Goal: Task Accomplishment & Management: Manage account settings

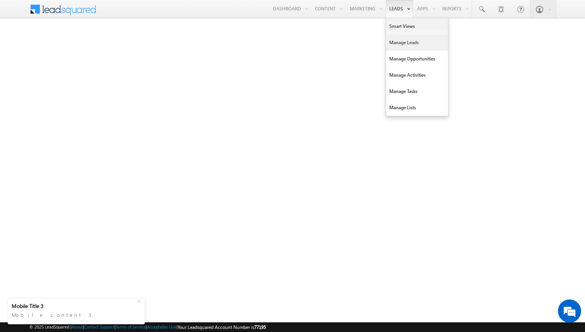
click at [404, 45] on link "Manage Leads" at bounding box center [417, 42] width 62 height 16
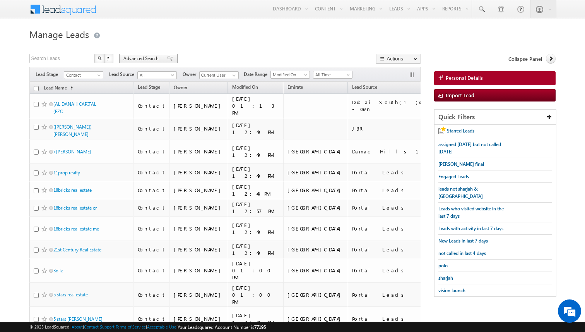
click at [151, 63] on div "Advanced Search" at bounding box center [148, 58] width 58 height 9
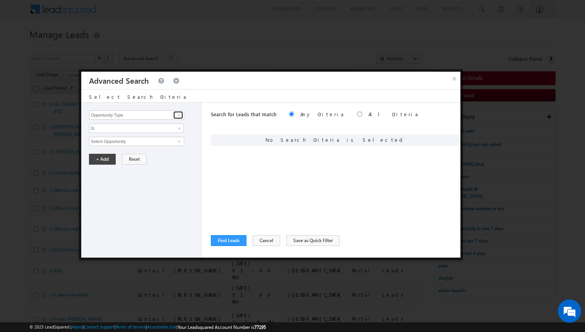
click at [173, 114] on link at bounding box center [178, 115] width 10 height 8
type input "Focus Project"
click at [163, 129] on span "Is" at bounding box center [131, 128] width 84 height 7
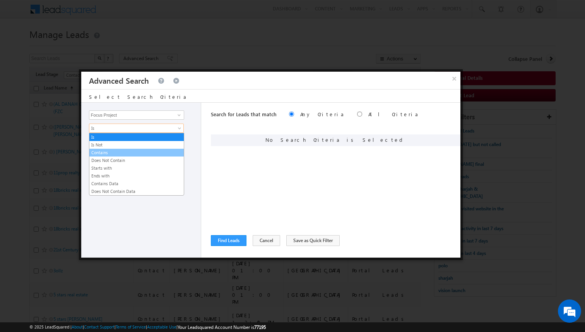
click at [118, 151] on link "Contains" at bounding box center [136, 152] width 94 height 7
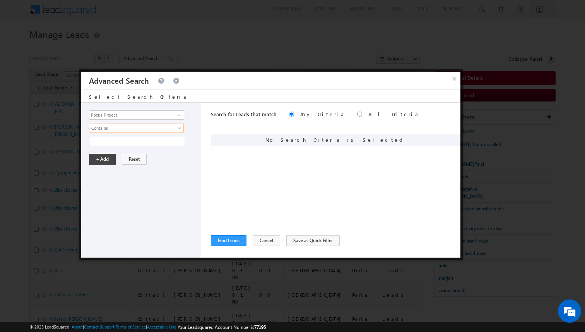
click at [114, 144] on input "text" at bounding box center [136, 141] width 95 height 9
type input "masaar"
click at [99, 159] on button "+ Add" at bounding box center [102, 159] width 27 height 11
click at [129, 117] on input "Opportunity Type" at bounding box center [136, 114] width 95 height 9
type input "Lead Source"
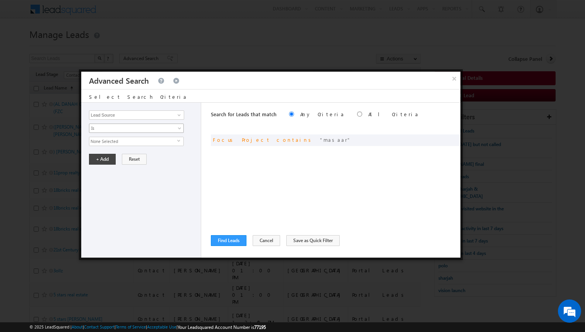
click at [124, 129] on span "Is" at bounding box center [131, 128] width 84 height 7
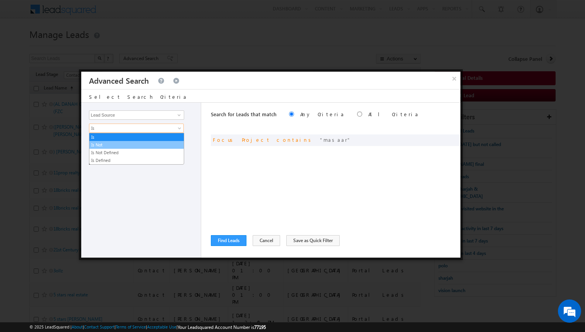
click at [112, 142] on link "Is Not" at bounding box center [136, 144] width 94 height 7
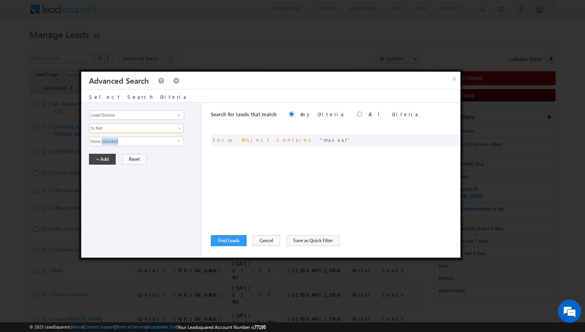
click at [112, 142] on span "None Selected" at bounding box center [133, 141] width 88 height 9
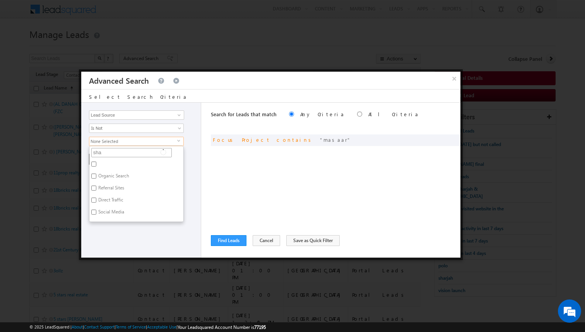
type input "shar"
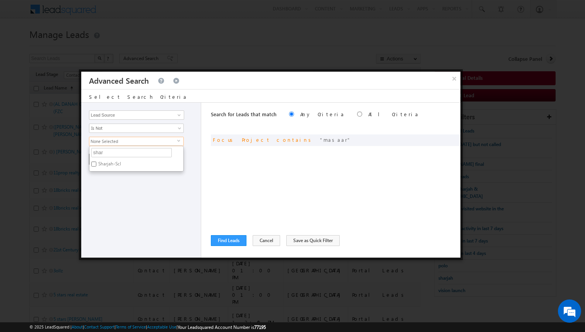
click at [107, 163] on label "Sharjah-Scl" at bounding box center [108, 165] width 39 height 12
click at [96, 163] on input "Sharjah-Scl" at bounding box center [93, 163] width 5 height 5
checkbox input "true"
click at [125, 184] on div "Opportunity Type Lead Activity Task Sales Group Prospect Id Address 1 Address 2…" at bounding box center [141, 180] width 120 height 155
click at [103, 160] on button "+ Add" at bounding box center [102, 159] width 27 height 11
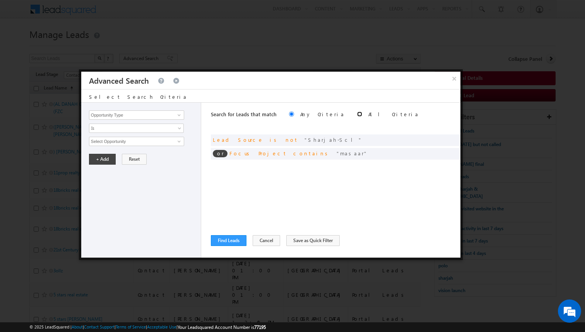
click at [357, 115] on input "radio" at bounding box center [359, 114] width 5 height 5
radio input "true"
click at [237, 244] on button "Find Leads" at bounding box center [229, 240] width 36 height 11
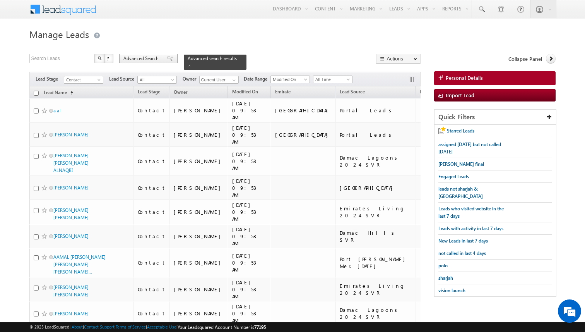
click at [162, 60] on div "Advanced Search" at bounding box center [148, 58] width 58 height 9
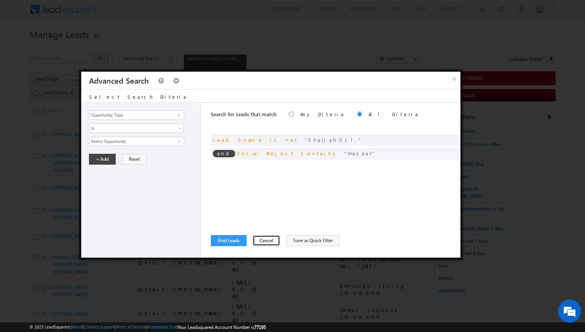
click at [256, 242] on button "Cancel" at bounding box center [266, 240] width 27 height 11
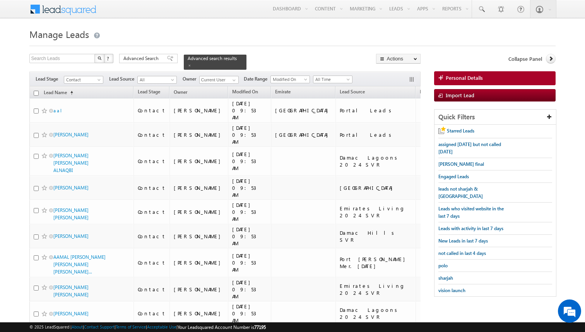
click at [35, 93] on input "checkbox" at bounding box center [36, 93] width 5 height 5
checkbox input "true"
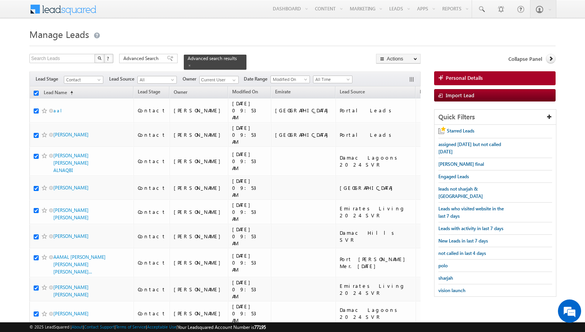
checkbox input "true"
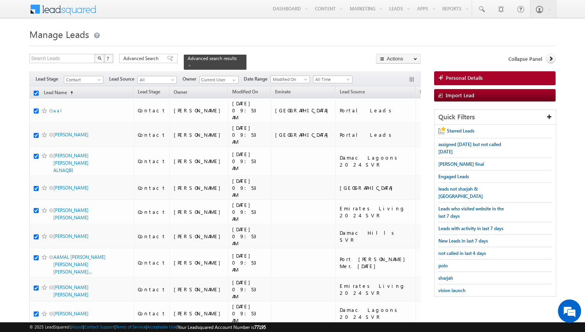
checkbox input "true"
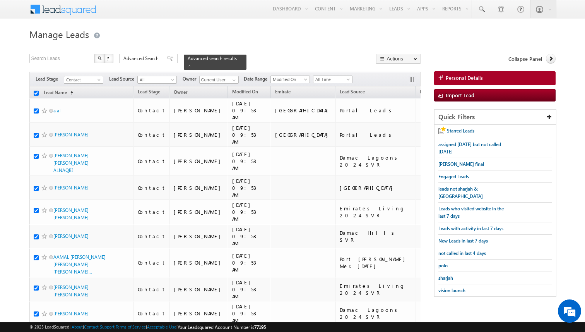
checkbox input "true"
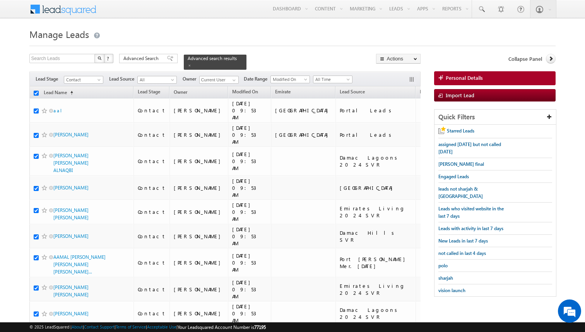
checkbox input "true"
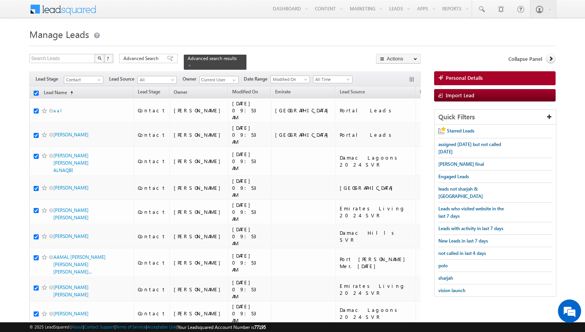
checkbox input "true"
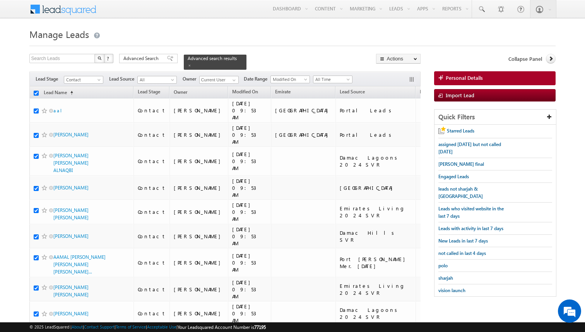
checkbox input "true"
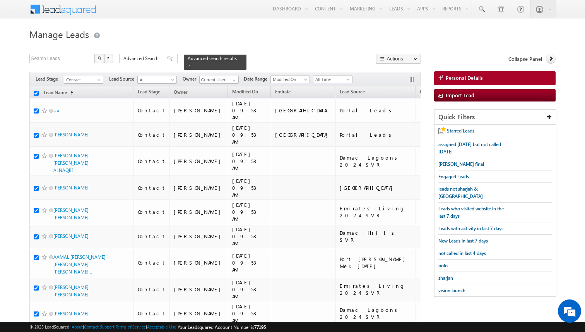
checkbox input "true"
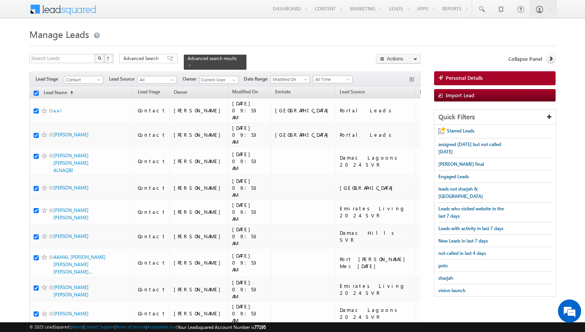
checkbox input "true"
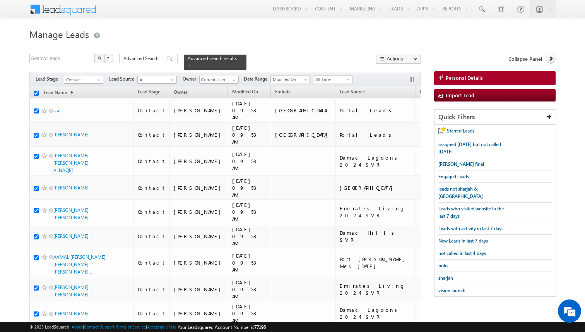
checkbox input "true"
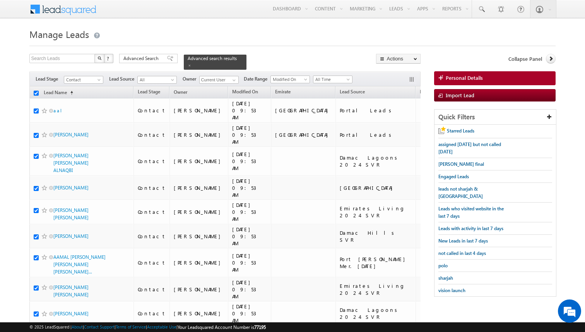
checkbox input "true"
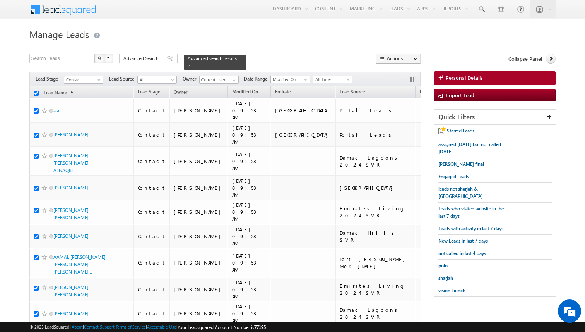
checkbox input "true"
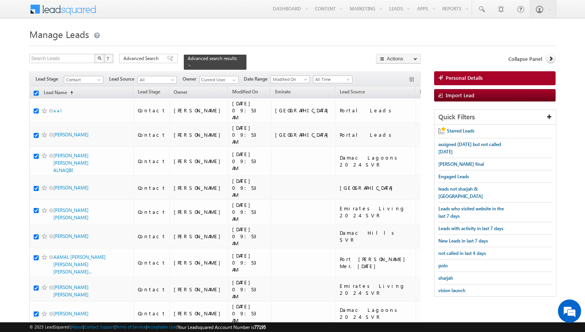
checkbox input "true"
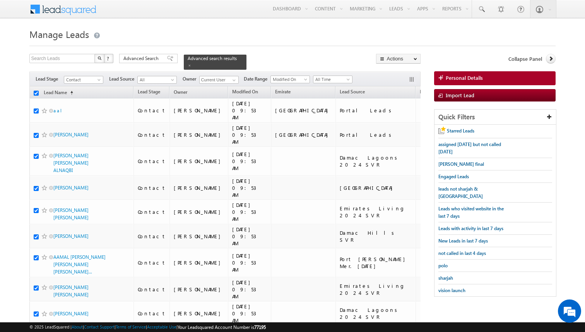
checkbox input "true"
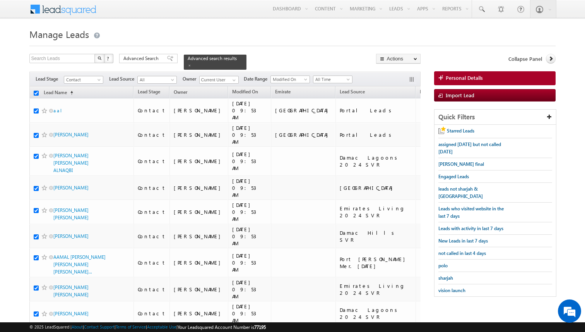
checkbox input "true"
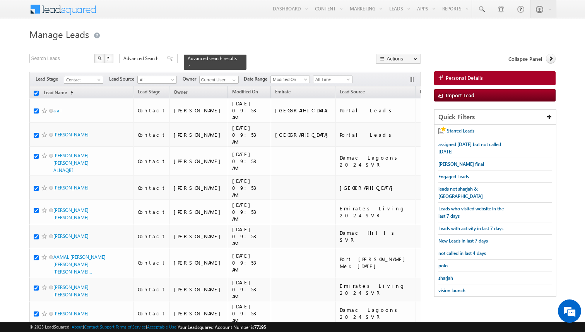
checkbox input "true"
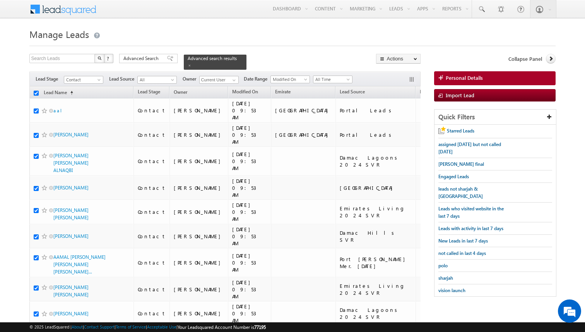
checkbox input "true"
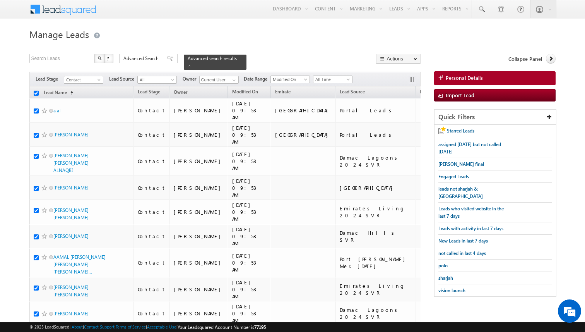
checkbox input "true"
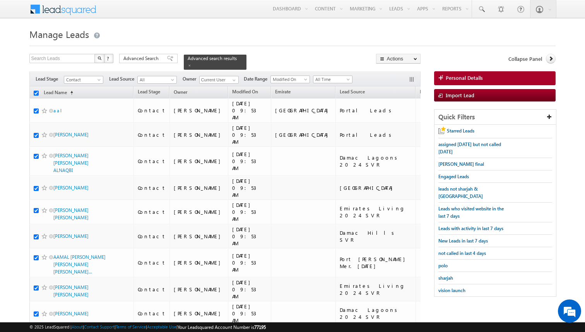
checkbox input "true"
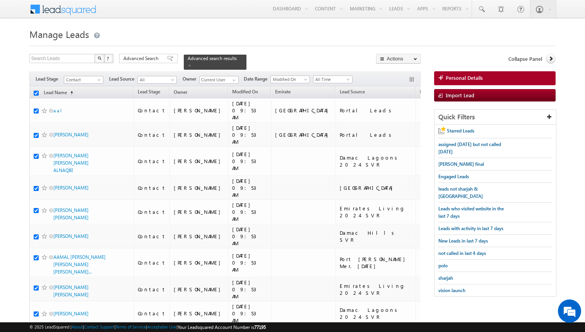
checkbox input "true"
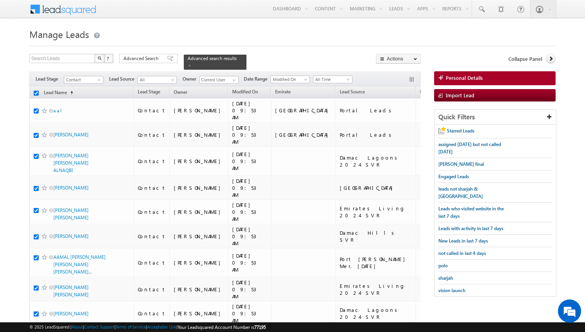
checkbox input "true"
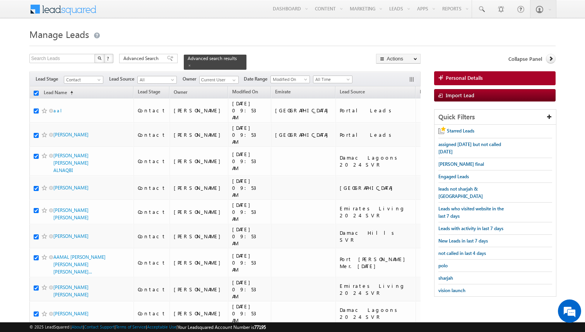
checkbox input "true"
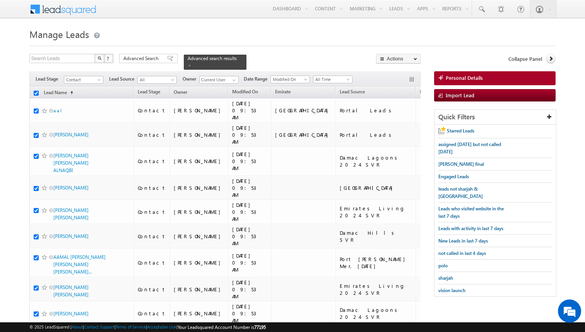
checkbox input "true"
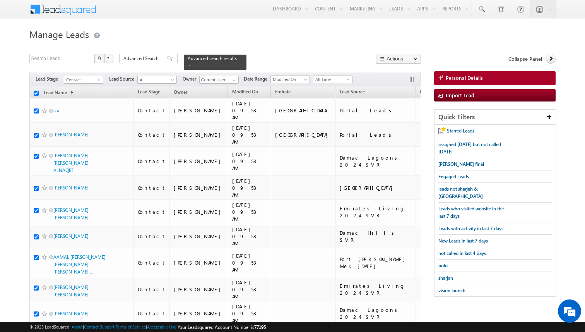
checkbox input "true"
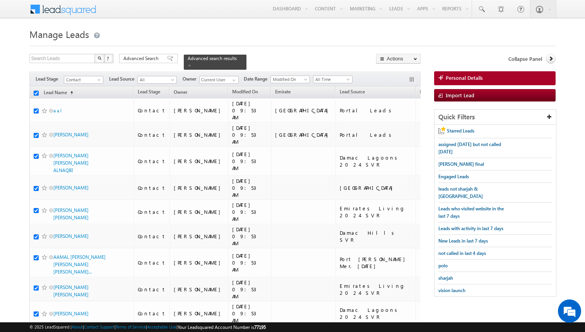
checkbox input "true"
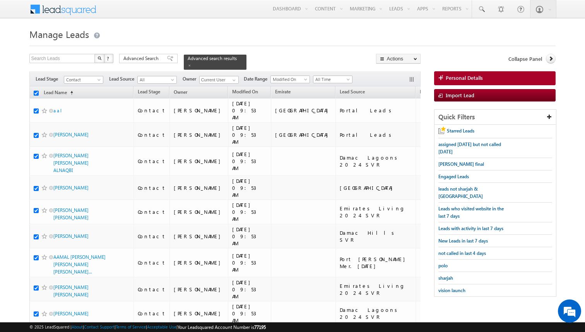
checkbox input "true"
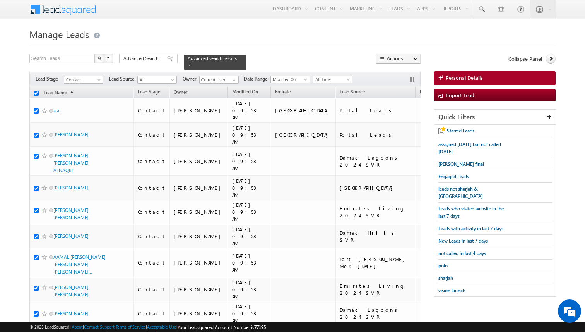
checkbox input "true"
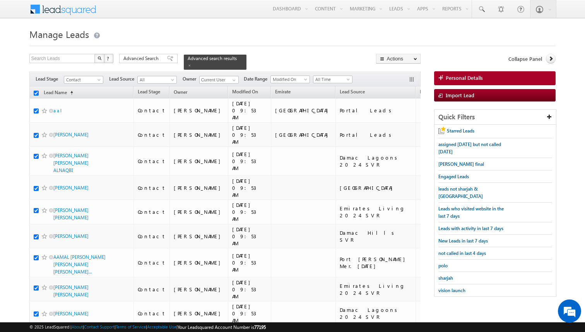
checkbox input "true"
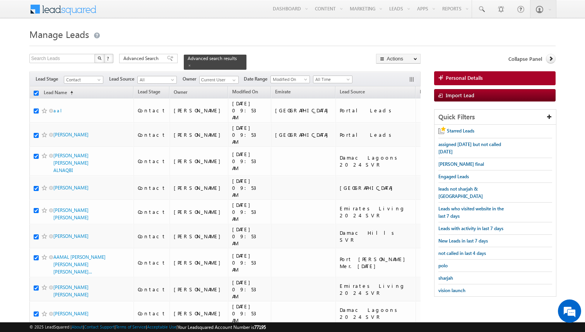
checkbox input "true"
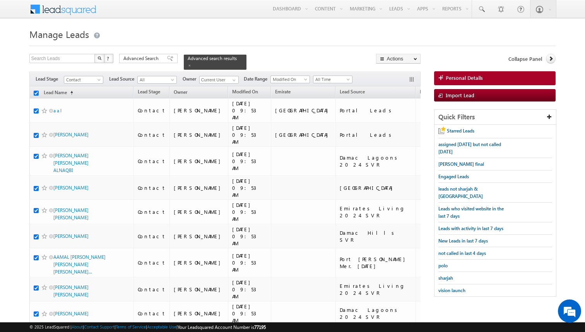
checkbox input "true"
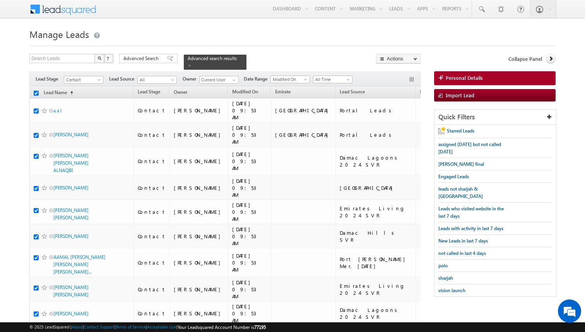
checkbox input "true"
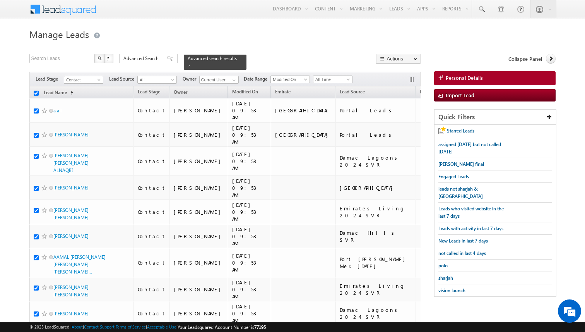
checkbox input "true"
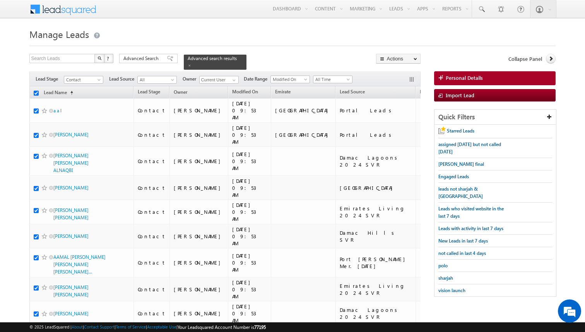
checkbox input "true"
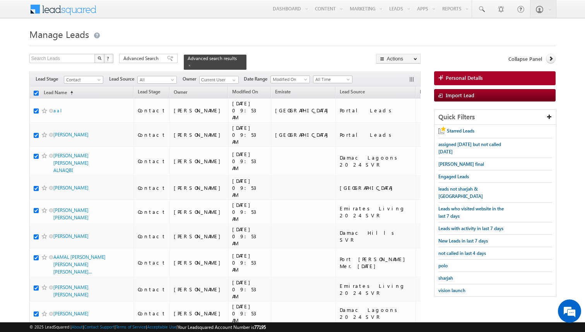
checkbox input "true"
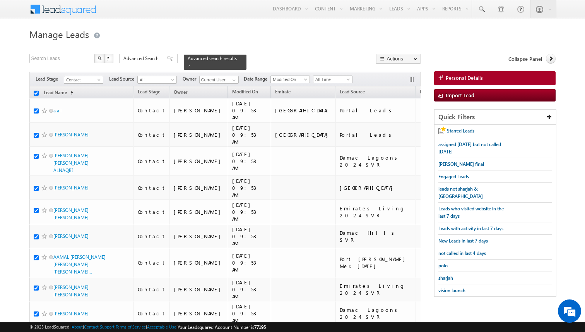
checkbox input "true"
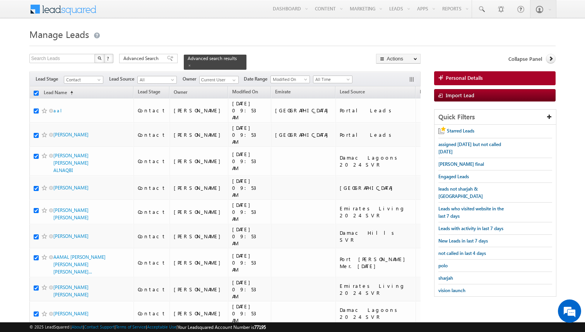
checkbox input "true"
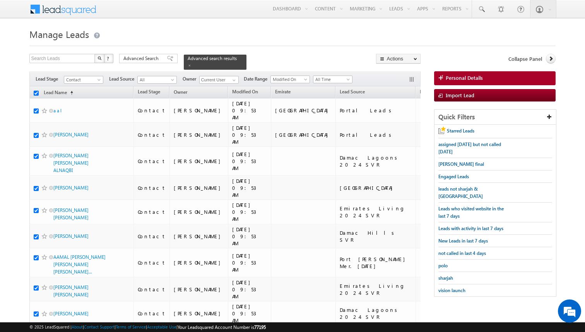
checkbox input "true"
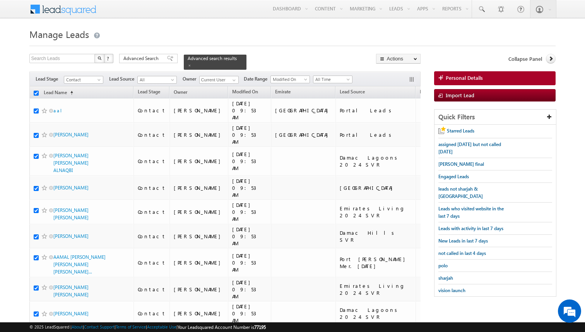
checkbox input "true"
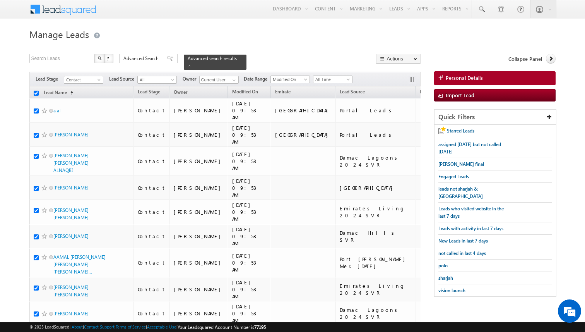
checkbox input "true"
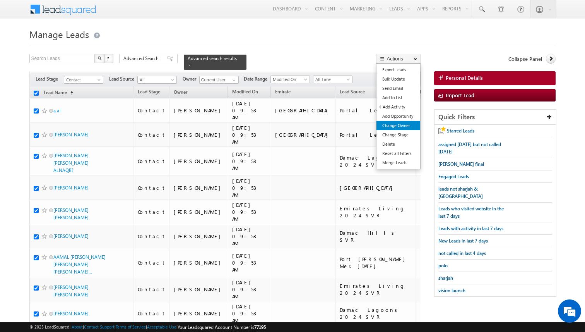
click at [402, 125] on link "Change Owner" at bounding box center [399, 125] width 44 height 9
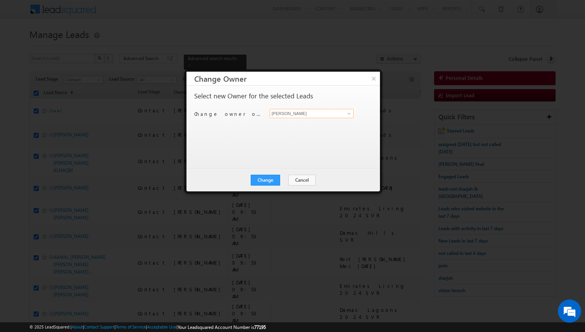
click at [295, 115] on input "[PERSON_NAME]" at bounding box center [312, 113] width 84 height 9
click at [274, 177] on button "Change" at bounding box center [265, 180] width 29 height 11
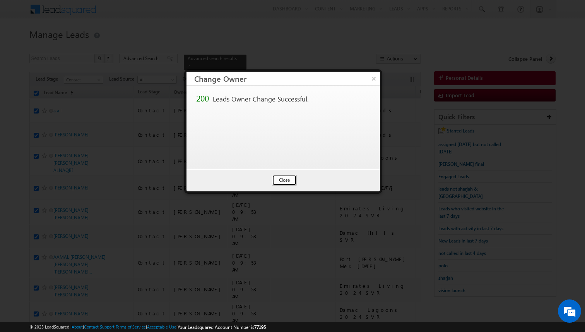
click at [289, 182] on button "Close" at bounding box center [284, 180] width 25 height 11
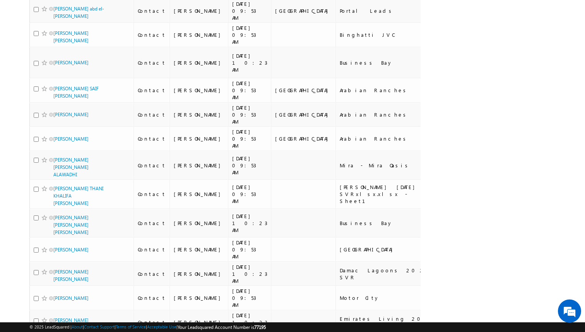
scroll to position [4333, 0]
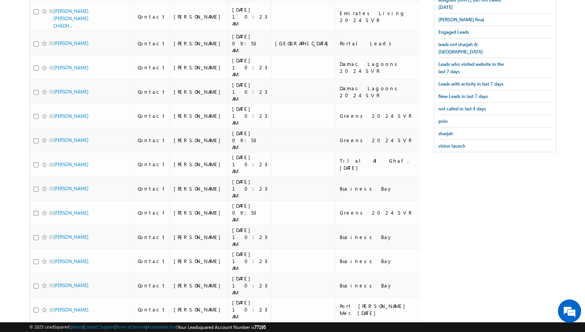
scroll to position [0, 0]
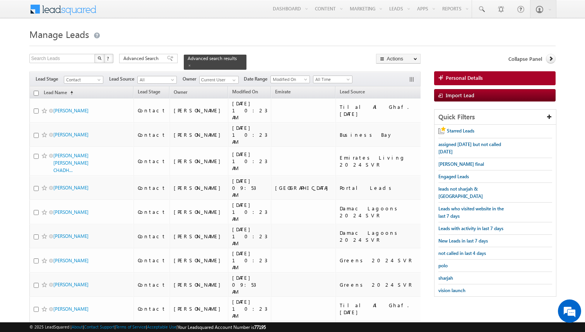
click at [36, 94] on input "checkbox" at bounding box center [36, 93] width 5 height 5
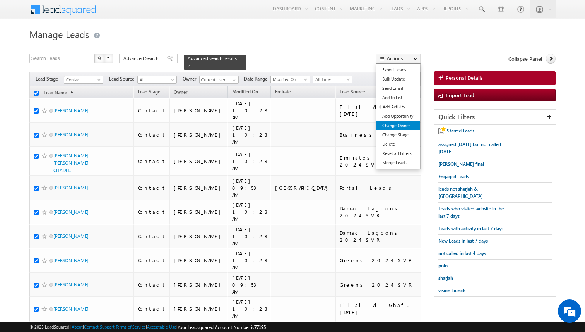
click at [405, 124] on link "Change Owner" at bounding box center [399, 125] width 44 height 9
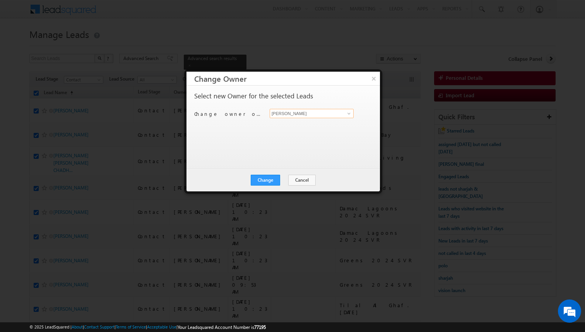
click at [280, 113] on input "[PERSON_NAME]" at bounding box center [312, 113] width 84 height 9
click at [264, 177] on button "Change" at bounding box center [265, 180] width 29 height 11
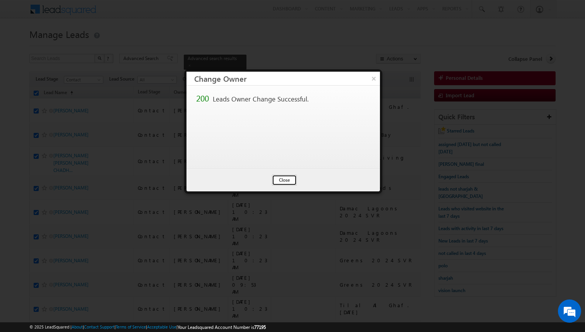
click at [292, 180] on button "Close" at bounding box center [284, 180] width 25 height 11
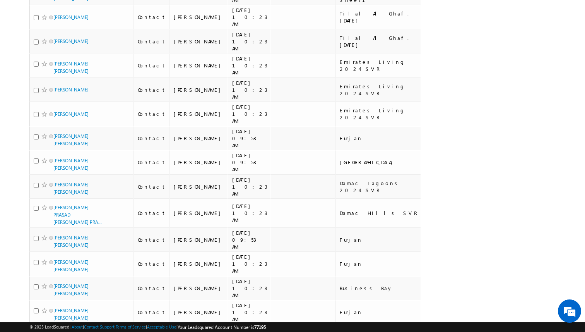
scroll to position [4122, 0]
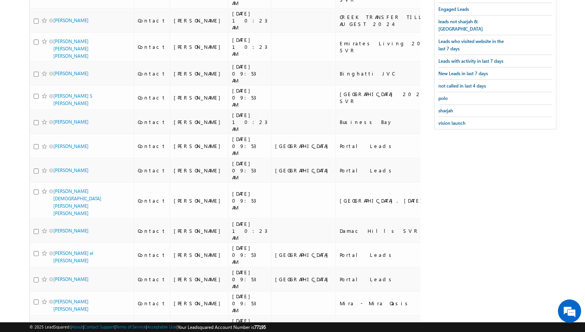
scroll to position [0, 0]
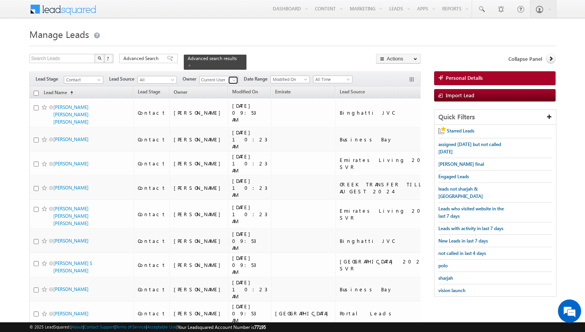
click at [234, 80] on span at bounding box center [234, 80] width 6 height 6
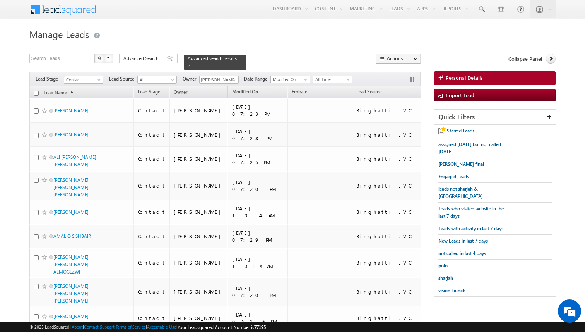
click at [346, 78] on span at bounding box center [349, 81] width 6 height 6
click at [328, 114] on link "[DATE]" at bounding box center [330, 112] width 39 height 7
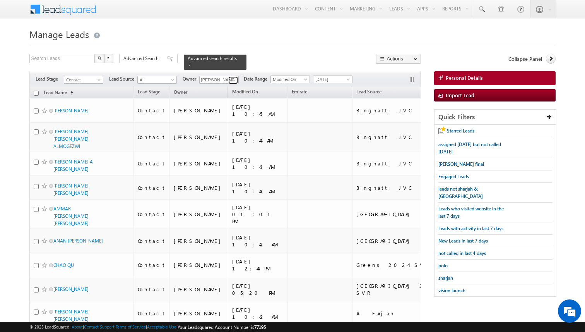
click at [233, 80] on span at bounding box center [234, 80] width 6 height 6
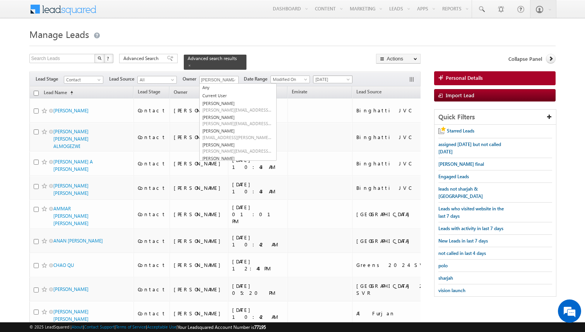
click at [347, 77] on span "[DATE]" at bounding box center [332, 79] width 37 height 7
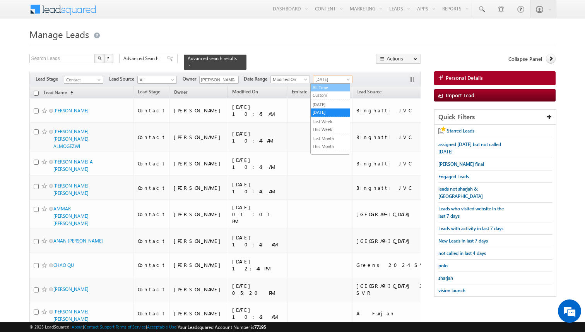
click at [335, 87] on link "All Time" at bounding box center [330, 87] width 39 height 7
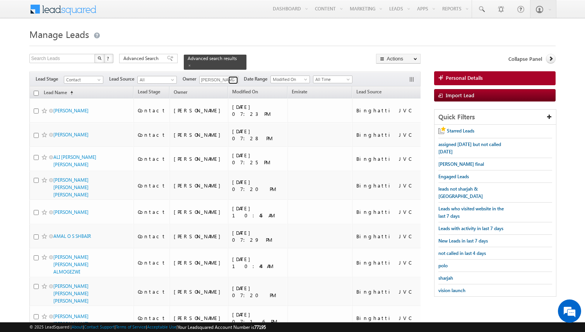
click at [234, 79] on span at bounding box center [234, 80] width 6 height 6
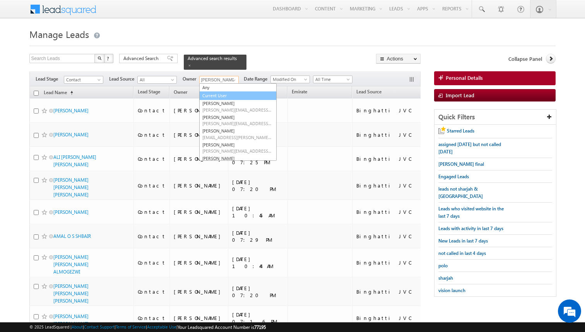
click at [221, 94] on link "Current User" at bounding box center [237, 95] width 77 height 9
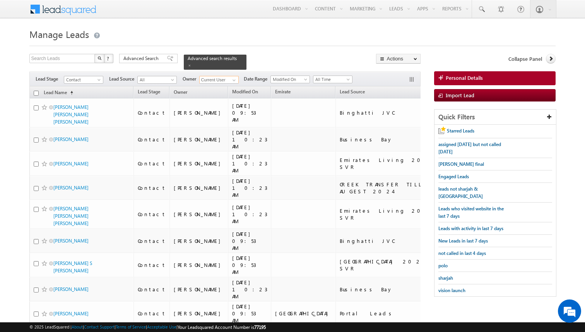
click at [36, 93] on input "checkbox" at bounding box center [36, 93] width 5 height 5
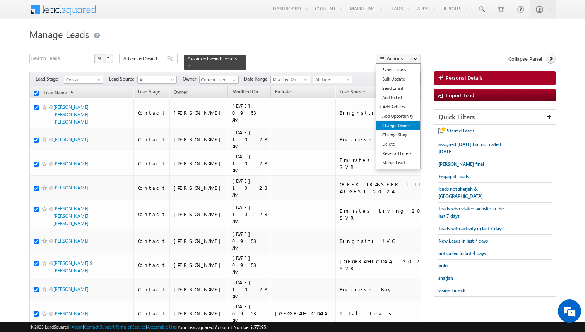
click at [407, 126] on link "Change Owner" at bounding box center [399, 125] width 44 height 9
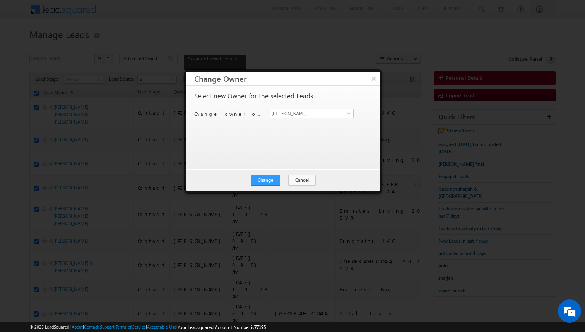
click at [292, 115] on input "[PERSON_NAME]" at bounding box center [312, 113] width 84 height 9
click at [267, 180] on button "Change" at bounding box center [265, 180] width 29 height 11
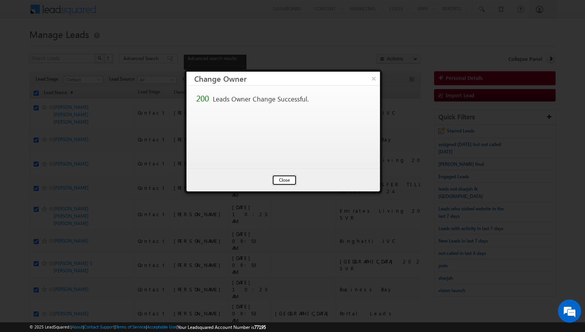
click at [291, 176] on button "Close" at bounding box center [284, 180] width 25 height 11
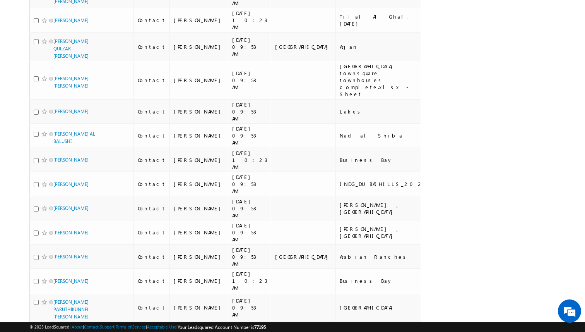
scroll to position [4058, 0]
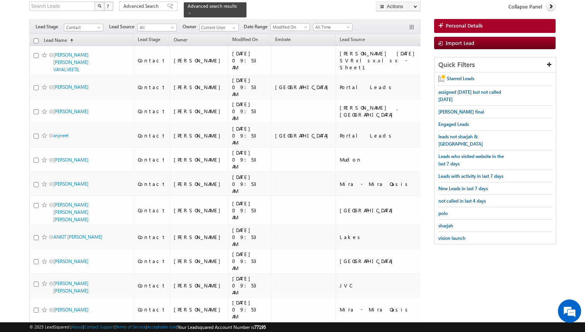
scroll to position [0, 0]
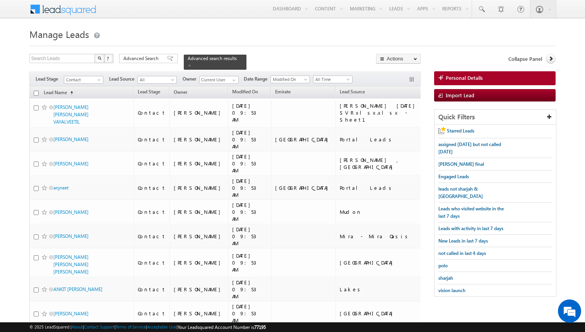
click at [36, 91] on input "checkbox" at bounding box center [36, 93] width 5 height 5
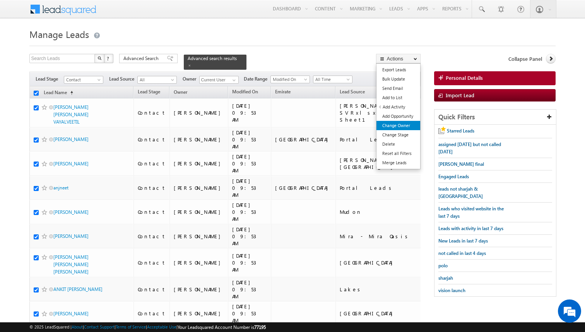
click at [403, 126] on link "Change Owner" at bounding box center [399, 125] width 44 height 9
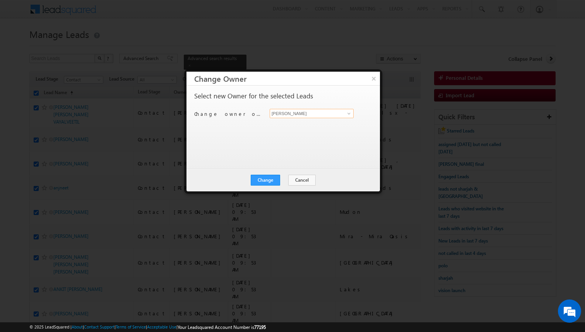
click at [306, 114] on input "[PERSON_NAME]" at bounding box center [312, 113] width 84 height 9
click at [270, 178] on button "Change" at bounding box center [265, 180] width 29 height 11
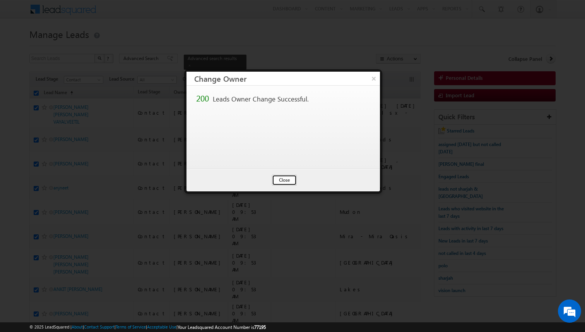
click at [285, 179] on button "Close" at bounding box center [284, 180] width 25 height 11
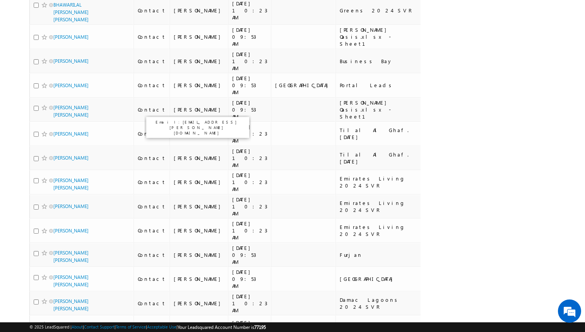
scroll to position [4122, 0]
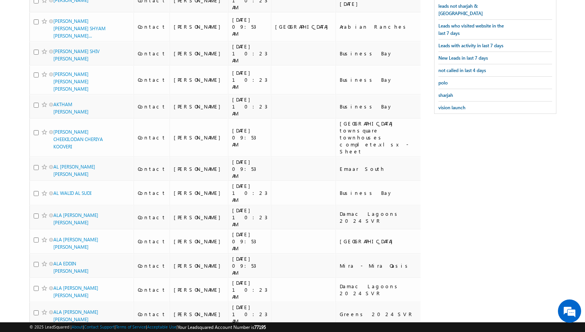
scroll to position [0, 0]
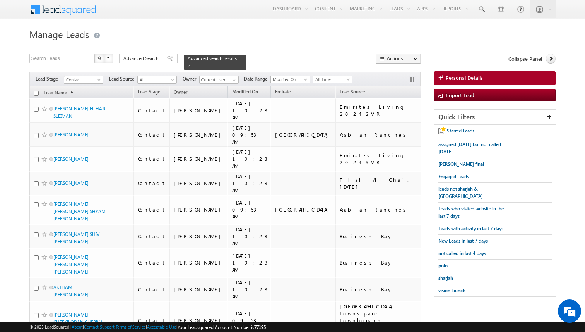
click at [38, 92] on th "Lead Name (sorted ascending)" at bounding box center [81, 92] width 105 height 12
click at [37, 91] on input "checkbox" at bounding box center [36, 93] width 5 height 5
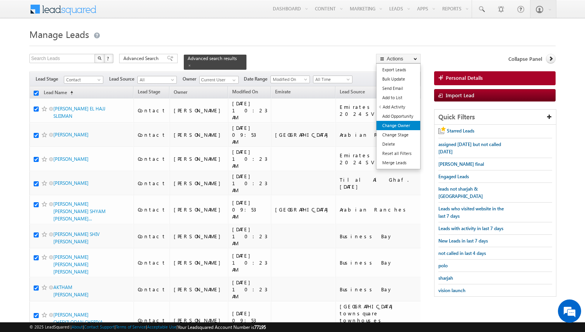
click at [405, 125] on link "Change Owner" at bounding box center [399, 125] width 44 height 9
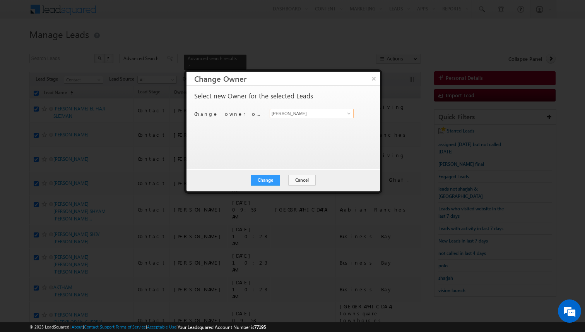
click at [302, 114] on input "[PERSON_NAME]" at bounding box center [312, 113] width 84 height 9
click at [274, 180] on button "Change" at bounding box center [265, 180] width 29 height 11
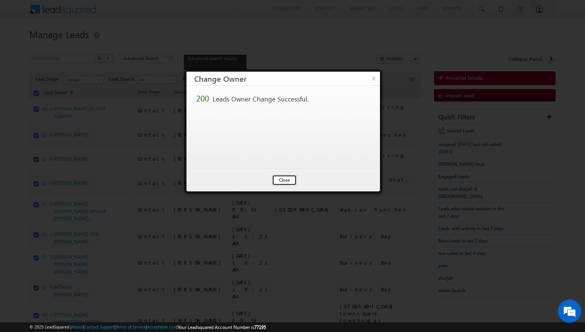
click at [295, 180] on button "Close" at bounding box center [284, 180] width 25 height 11
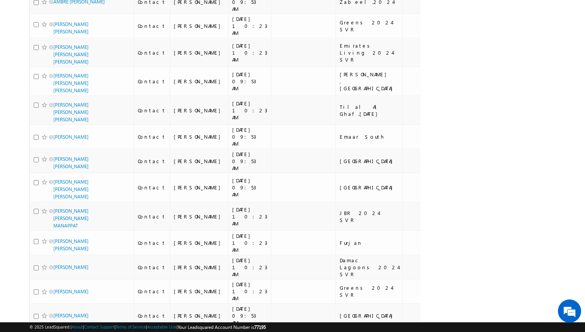
scroll to position [4544, 0]
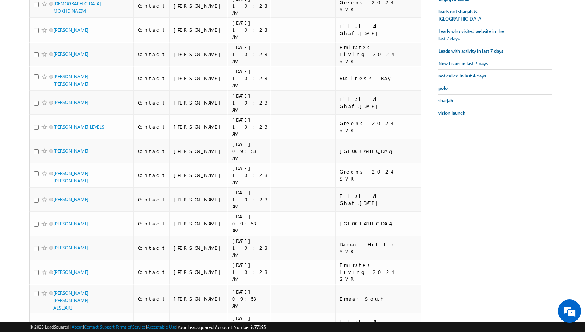
scroll to position [0, 0]
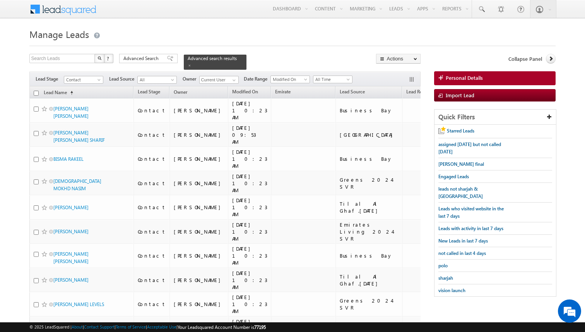
click at [37, 94] on input "checkbox" at bounding box center [36, 93] width 5 height 5
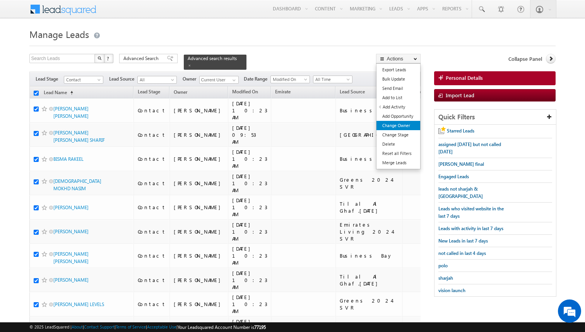
click at [406, 124] on link "Change Owner" at bounding box center [399, 125] width 44 height 9
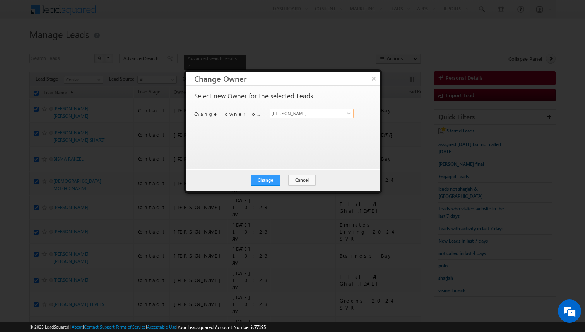
click at [297, 111] on input "[PERSON_NAME]" at bounding box center [312, 113] width 84 height 9
click at [276, 180] on button "Change" at bounding box center [265, 180] width 29 height 11
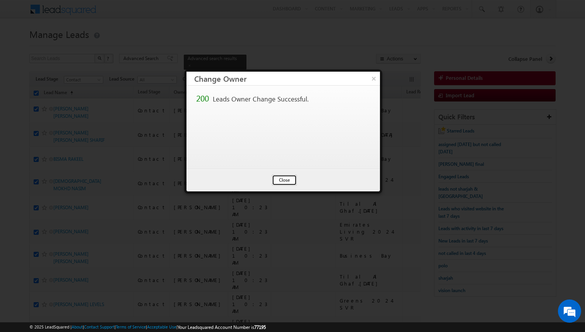
click at [282, 179] on button "Close" at bounding box center [284, 180] width 25 height 11
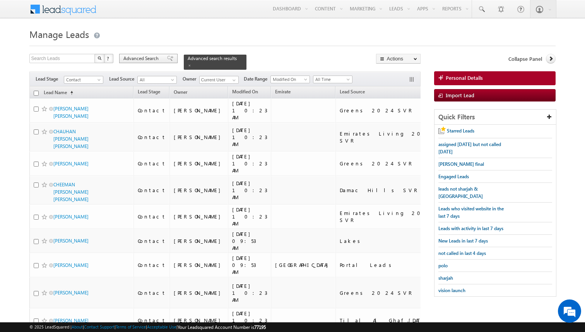
click at [154, 60] on span "Advanced Search" at bounding box center [143, 58] width 38 height 7
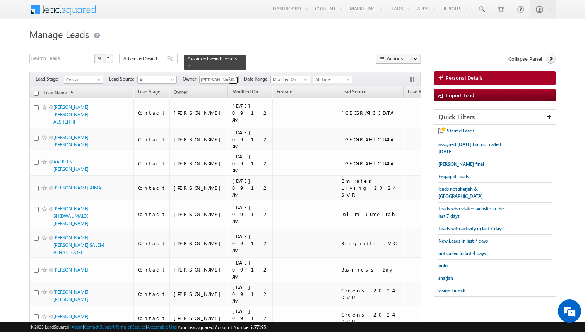
click at [233, 80] on span at bounding box center [234, 80] width 6 height 6
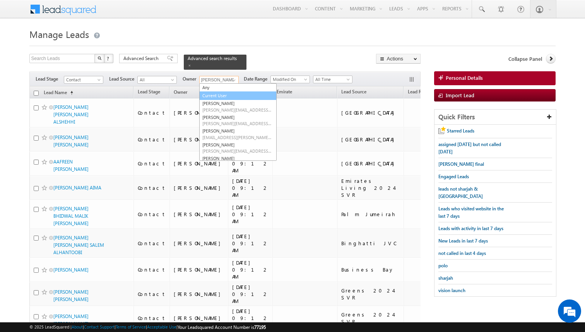
click at [218, 94] on link "Current User" at bounding box center [237, 95] width 77 height 9
type input "Current User"
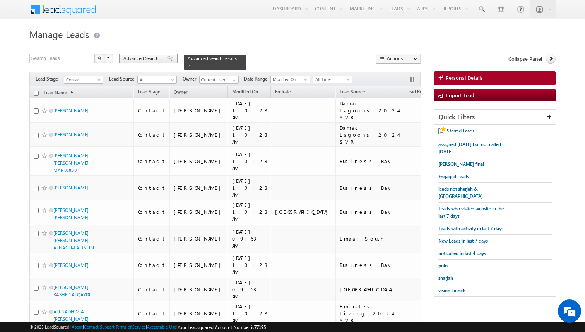
click at [159, 58] on span "Advanced Search" at bounding box center [143, 58] width 38 height 7
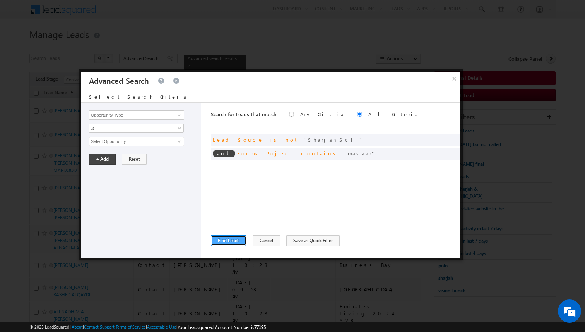
click at [235, 241] on button "Find Leads" at bounding box center [229, 240] width 36 height 11
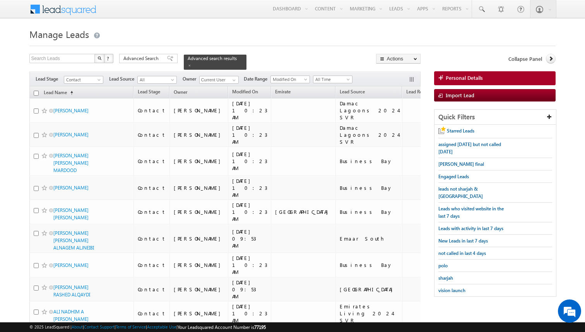
click at [37, 92] on input "checkbox" at bounding box center [36, 93] width 5 height 5
checkbox input "true"
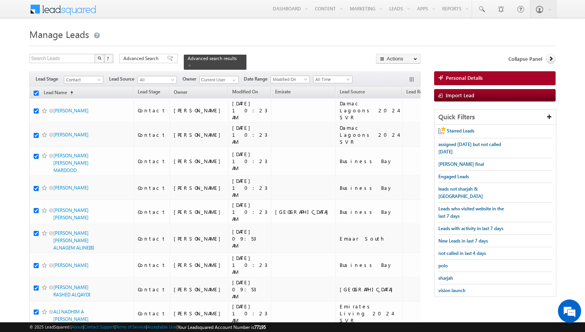
checkbox input "true"
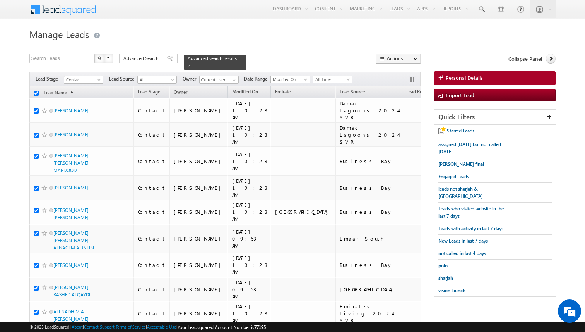
checkbox input "true"
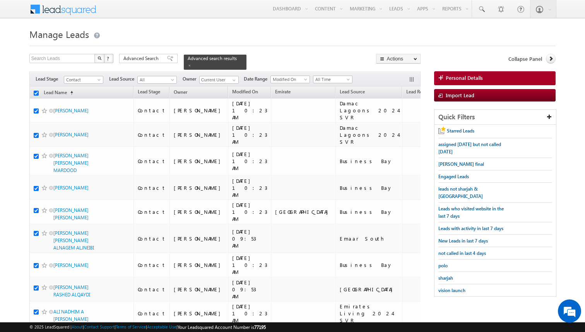
checkbox input "true"
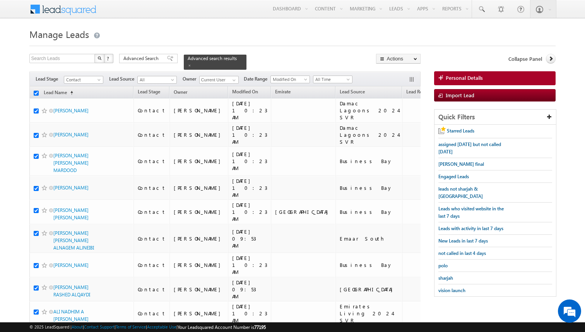
checkbox input "true"
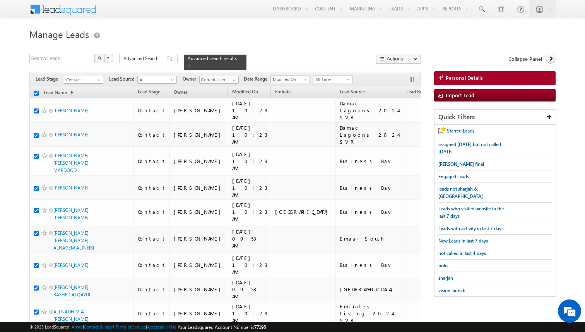
checkbox input "true"
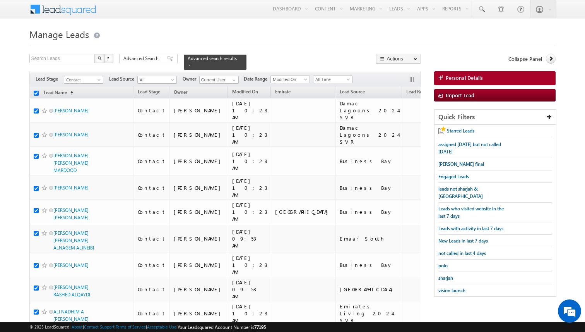
checkbox input "true"
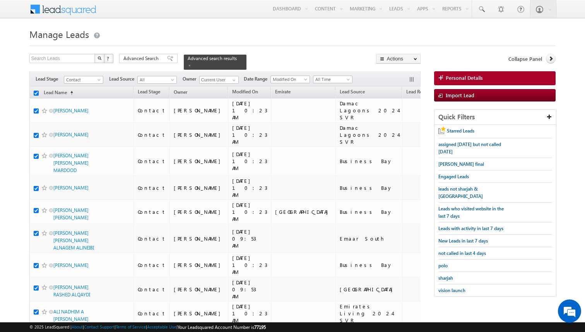
checkbox input "true"
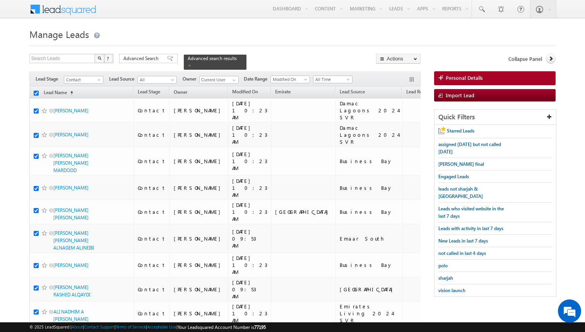
checkbox input "true"
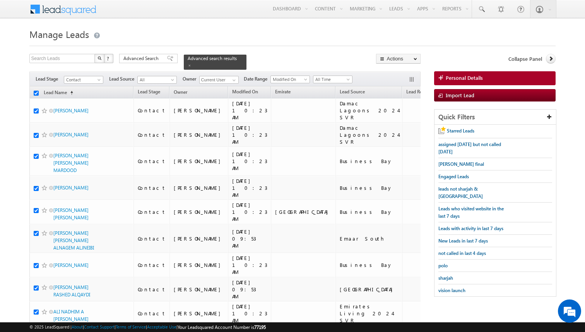
checkbox input "true"
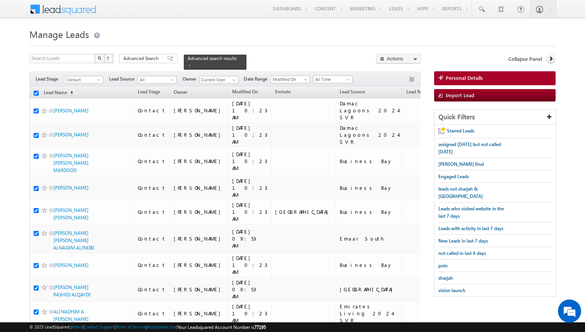
checkbox input "true"
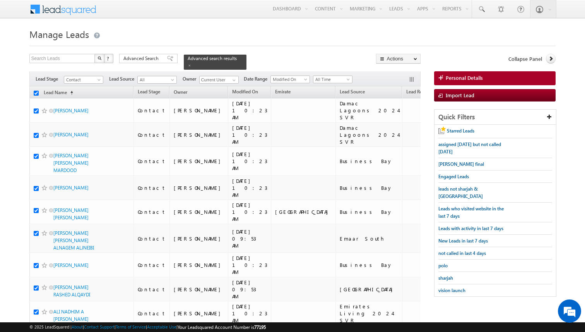
checkbox input "true"
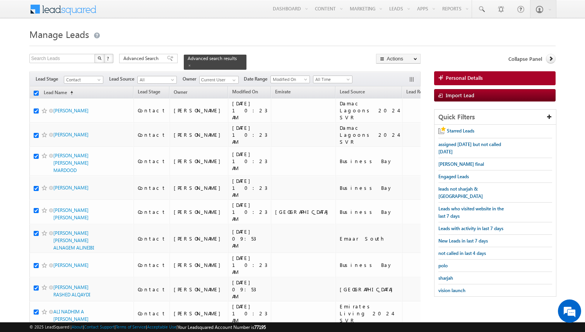
checkbox input "true"
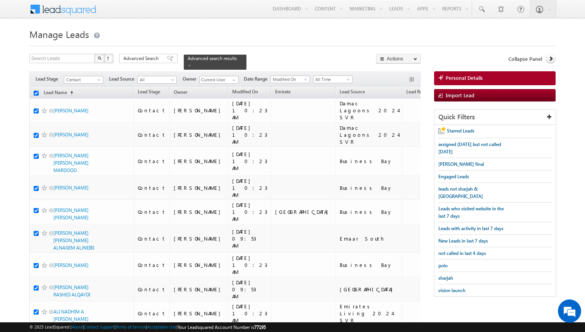
checkbox input "true"
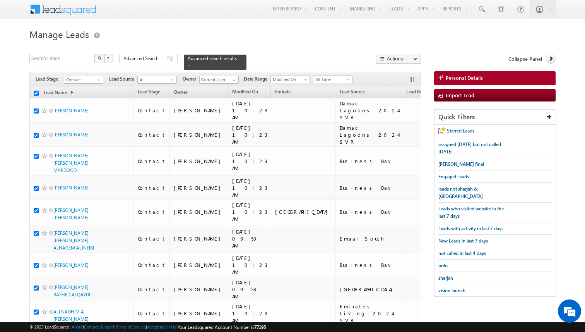
checkbox input "true"
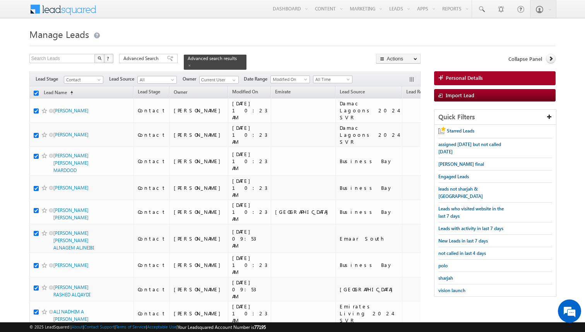
checkbox input "true"
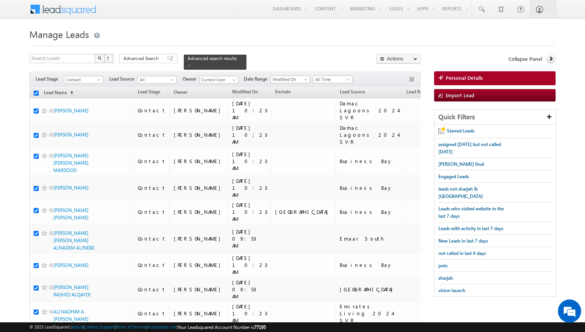
checkbox input "true"
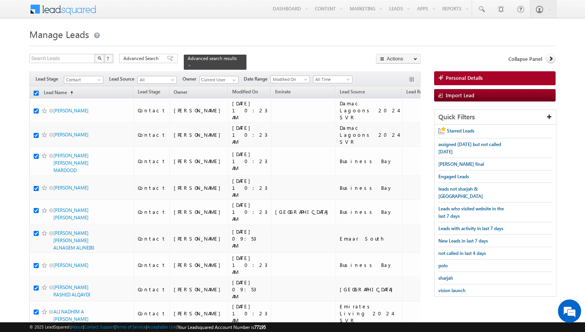
checkbox input "true"
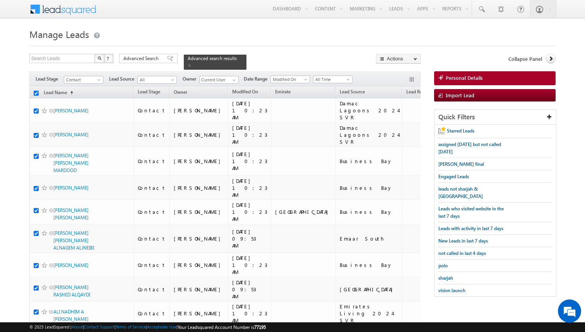
checkbox input "true"
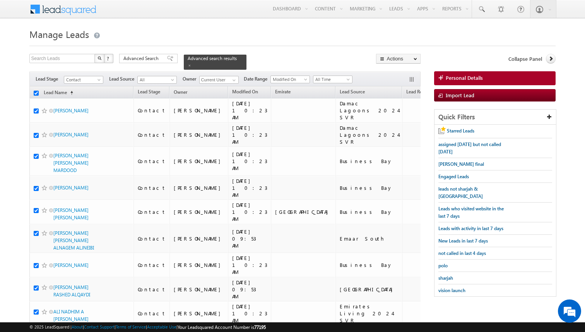
checkbox input "true"
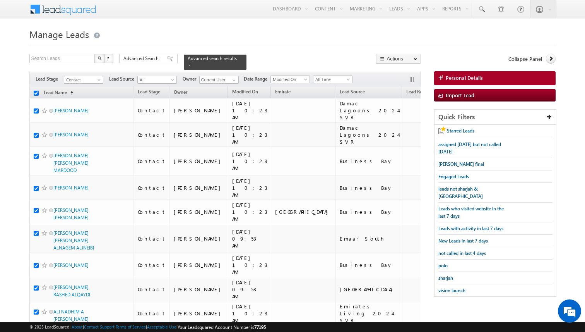
checkbox input "true"
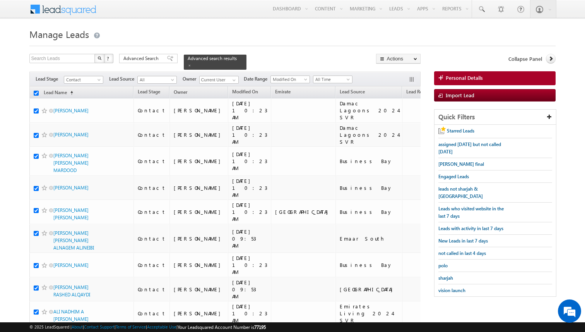
checkbox input "true"
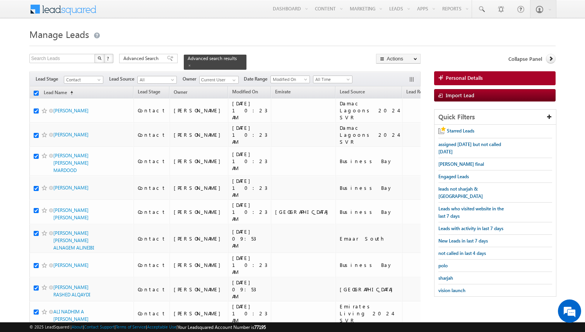
checkbox input "true"
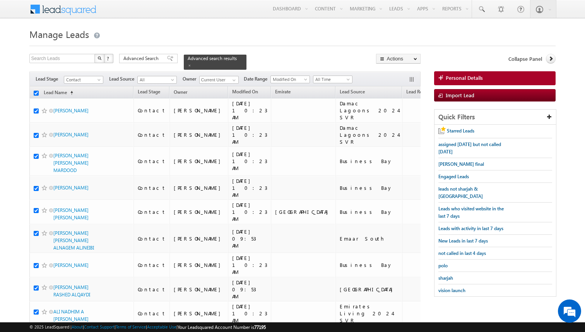
checkbox input "true"
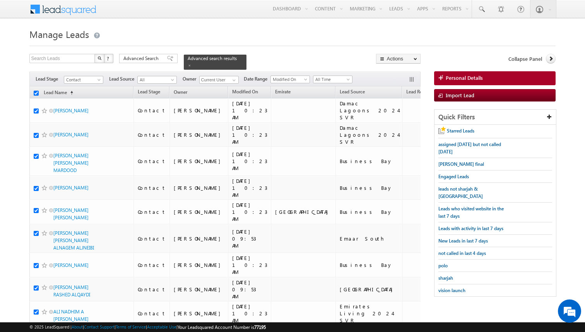
checkbox input "true"
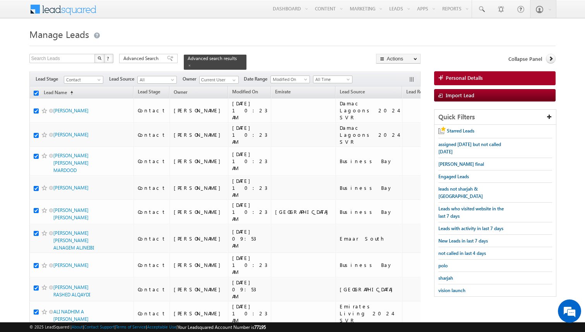
checkbox input "true"
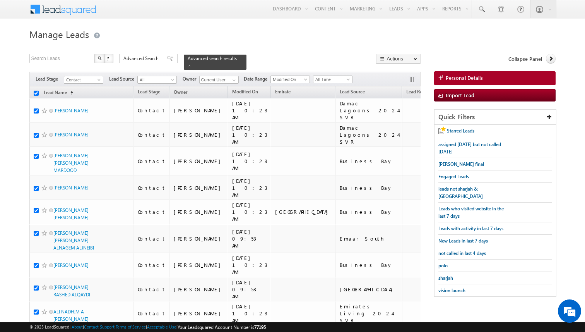
checkbox input "true"
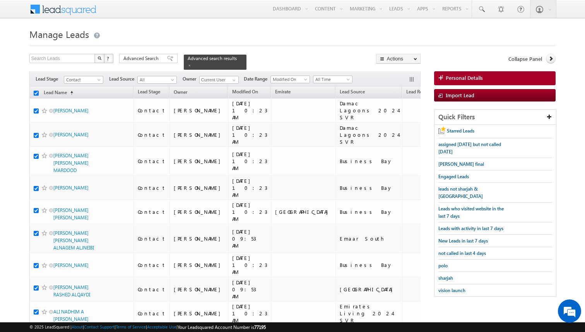
checkbox input "true"
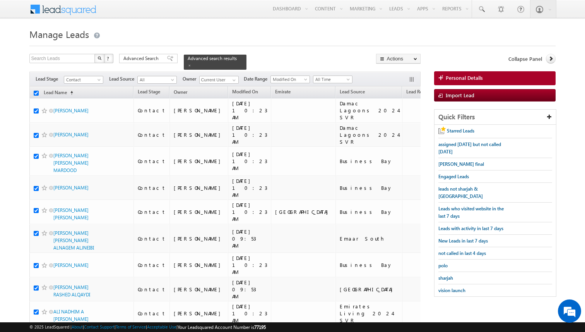
checkbox input "true"
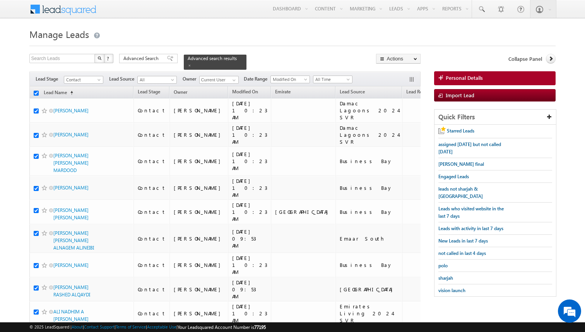
checkbox input "true"
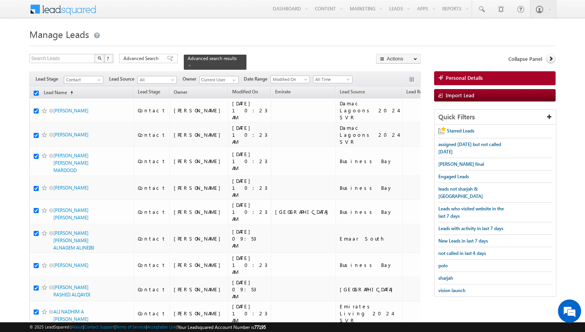
checkbox input "true"
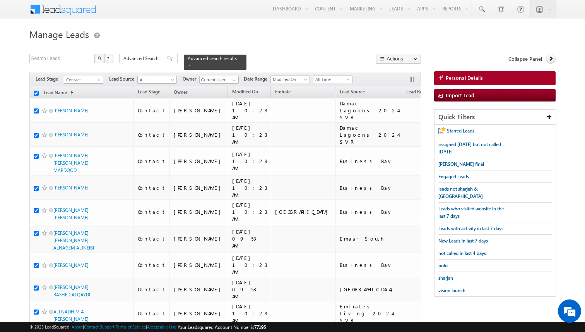
checkbox input "true"
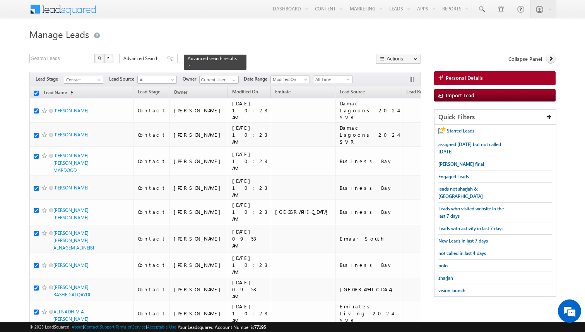
checkbox input "true"
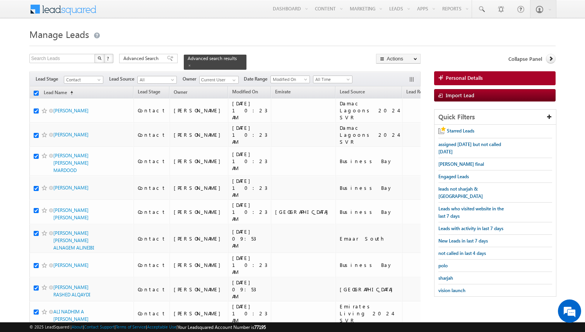
checkbox input "true"
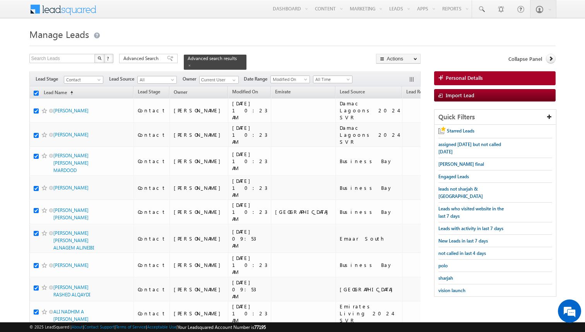
checkbox input "true"
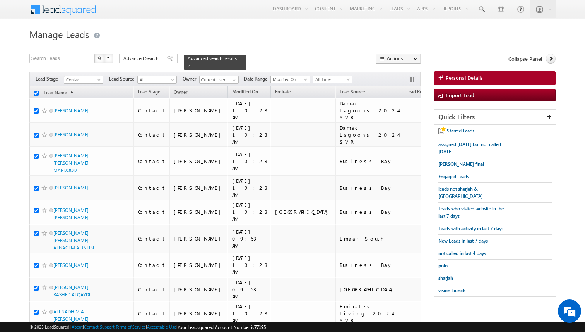
checkbox input "true"
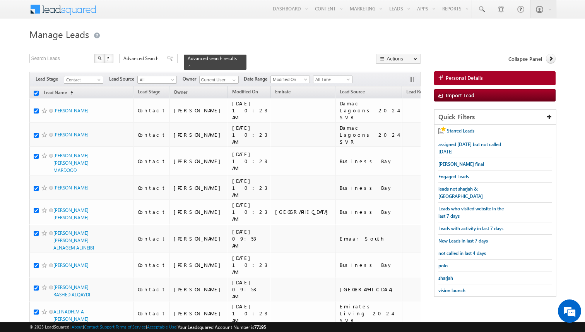
checkbox input "true"
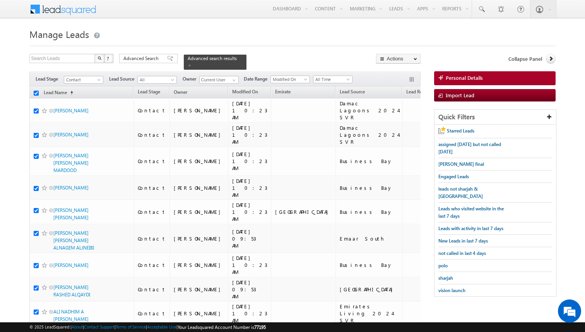
checkbox input "true"
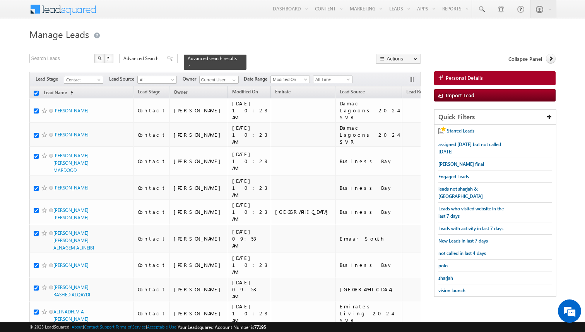
checkbox input "true"
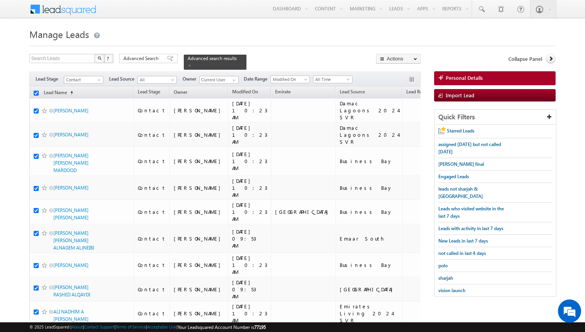
checkbox input "true"
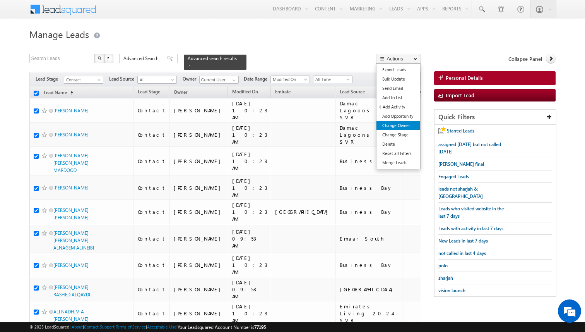
click at [396, 125] on link "Change Owner" at bounding box center [399, 125] width 44 height 9
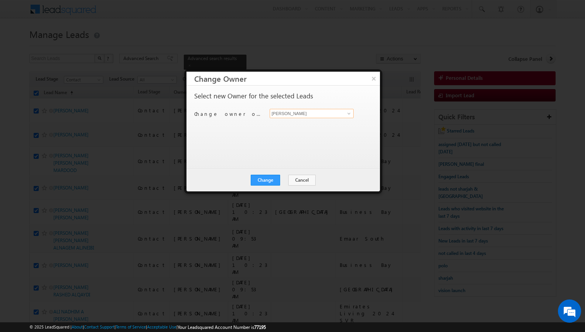
click at [295, 113] on input "[PERSON_NAME]" at bounding box center [312, 113] width 84 height 9
click at [268, 181] on button "Change" at bounding box center [265, 180] width 29 height 11
click at [279, 172] on div "Change Cancel Close" at bounding box center [284, 180] width 194 height 22
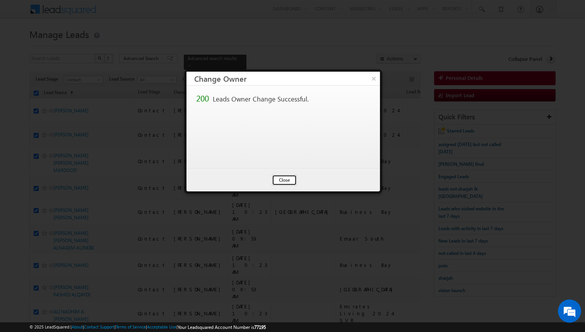
click at [283, 179] on button "Close" at bounding box center [284, 180] width 25 height 11
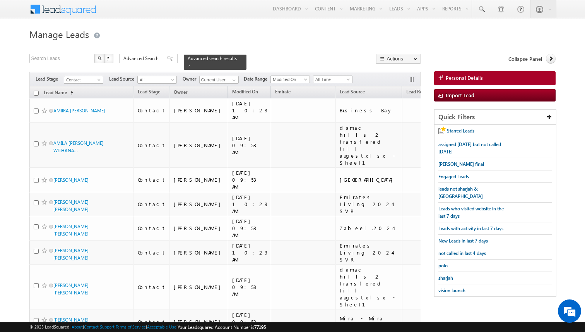
click at [35, 92] on input "checkbox" at bounding box center [36, 93] width 5 height 5
checkbox input "true"
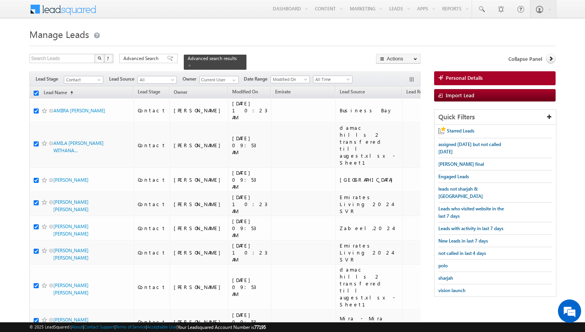
checkbox input "true"
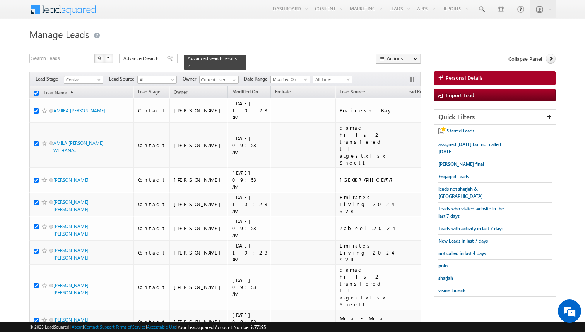
checkbox input "true"
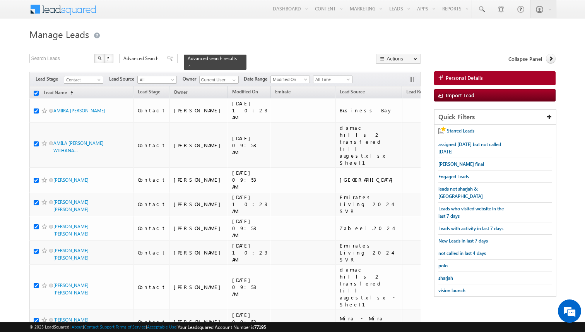
checkbox input "true"
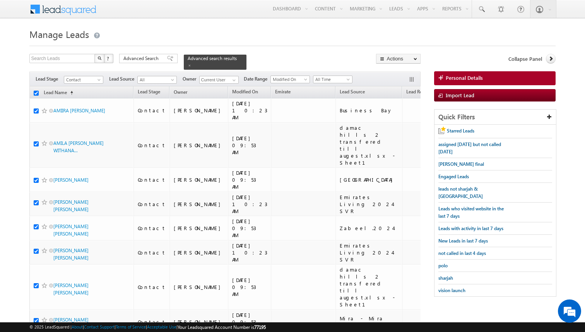
checkbox input "true"
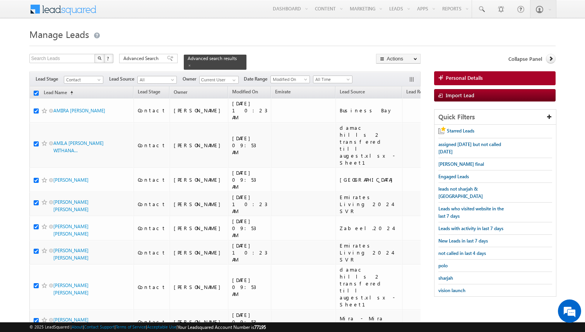
checkbox input "true"
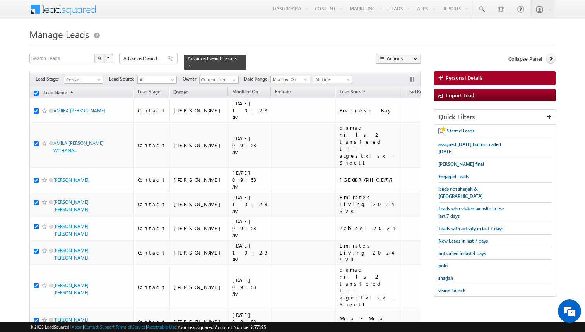
checkbox input "true"
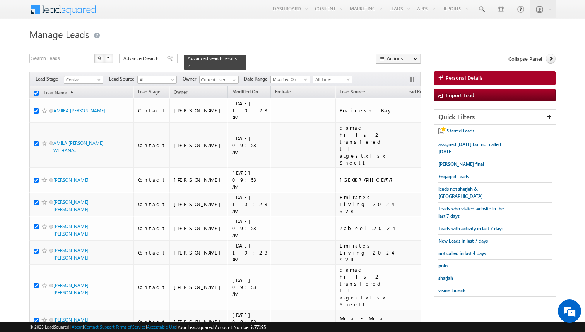
checkbox input "true"
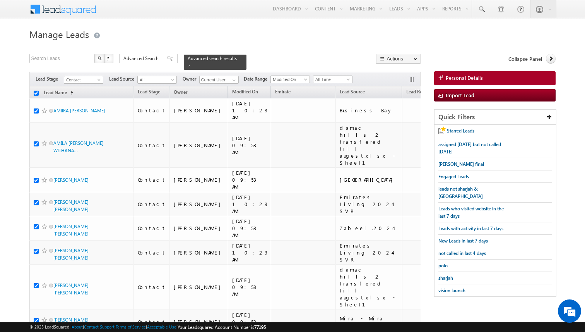
checkbox input "true"
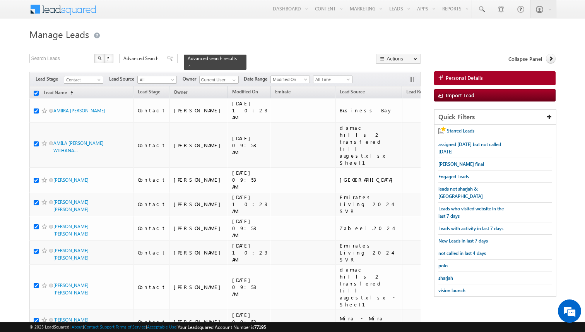
checkbox input "true"
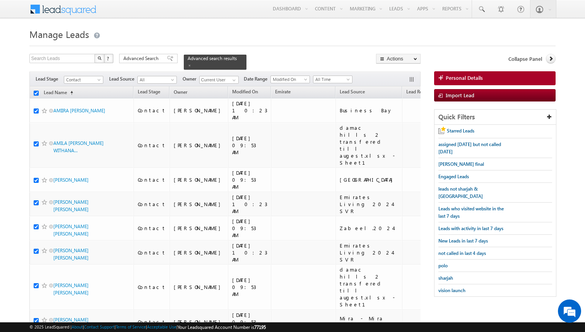
checkbox input "true"
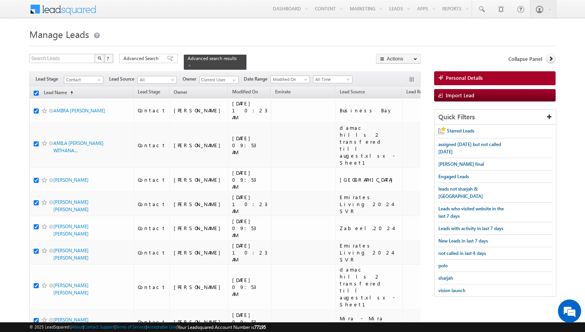
checkbox input "true"
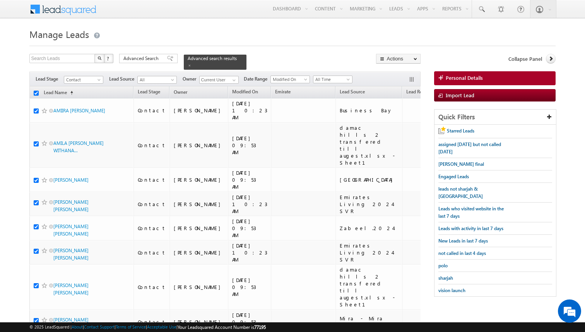
checkbox input "true"
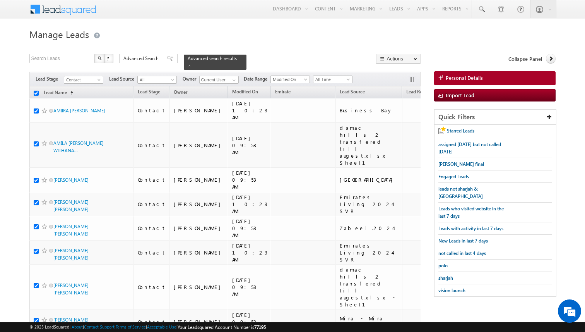
checkbox input "true"
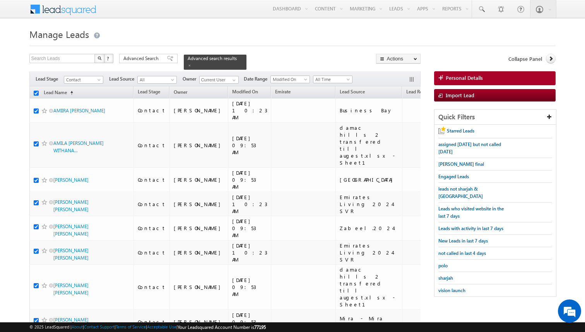
checkbox input "true"
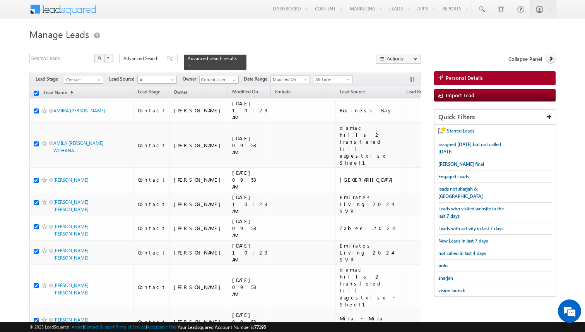
checkbox input "true"
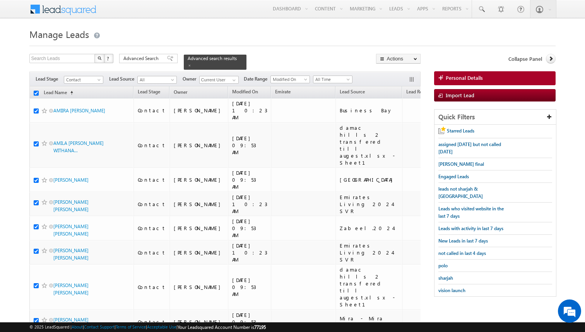
checkbox input "true"
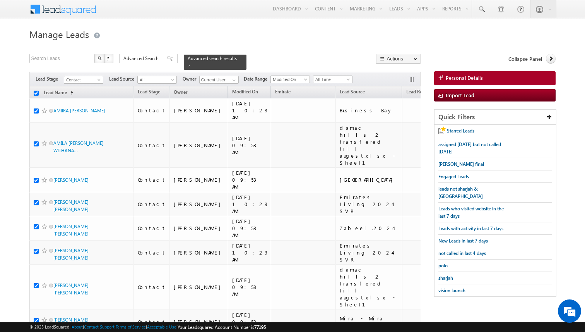
checkbox input "true"
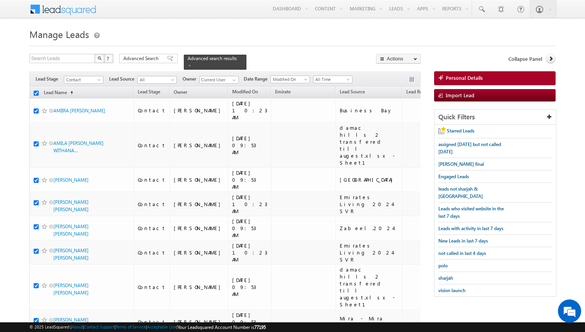
checkbox input "true"
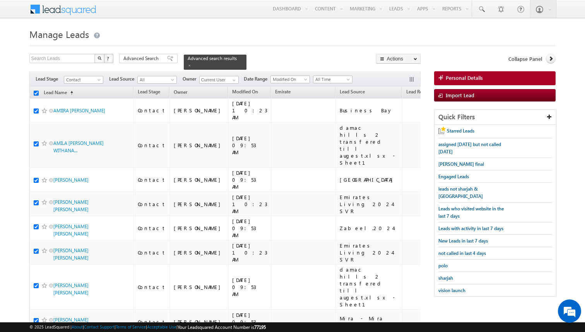
checkbox input "true"
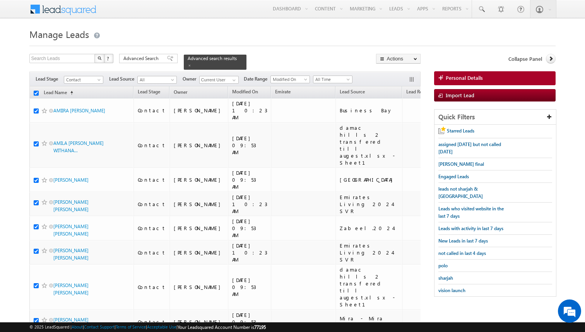
checkbox input "true"
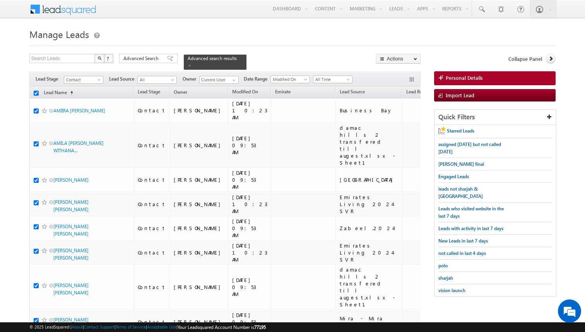
checkbox input "true"
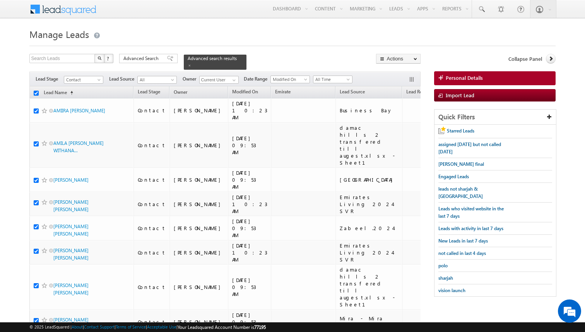
checkbox input "true"
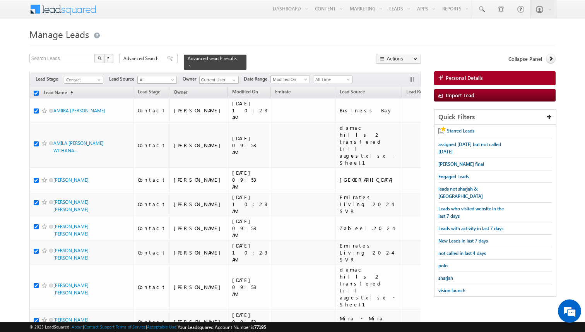
checkbox input "true"
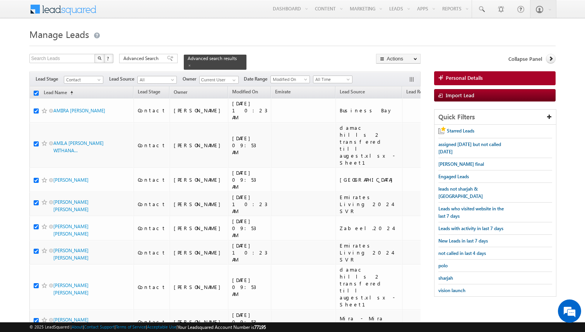
checkbox input "true"
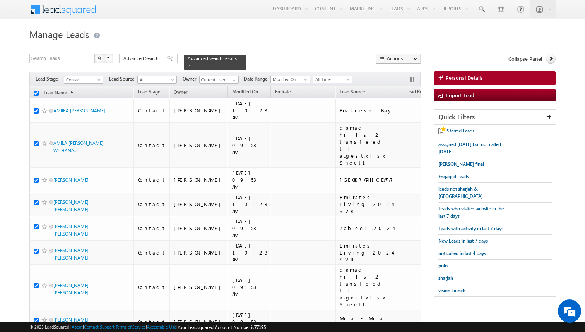
checkbox input "true"
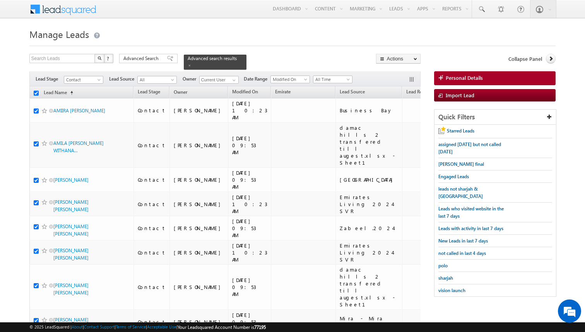
checkbox input "true"
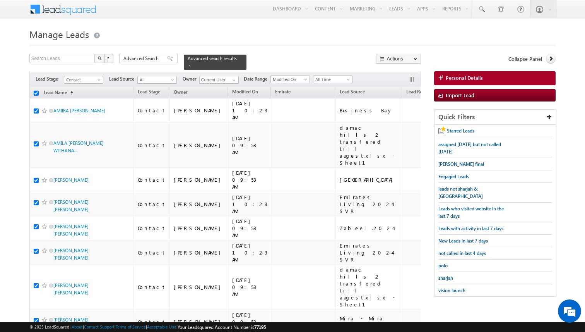
checkbox input "true"
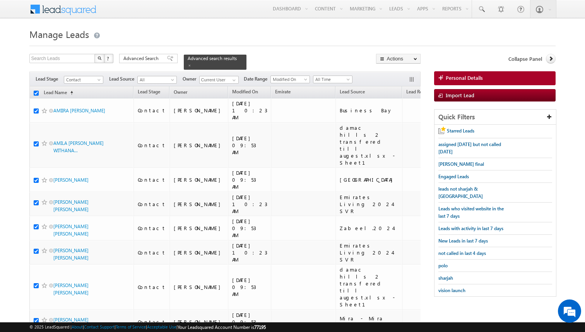
checkbox input "true"
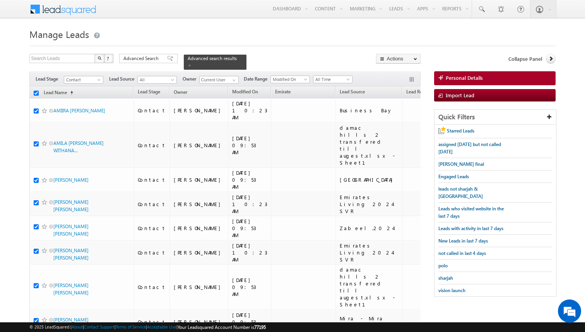
checkbox input "true"
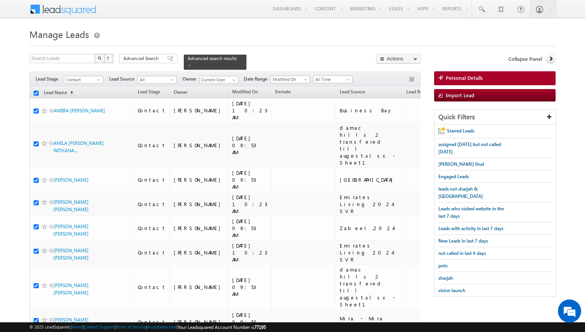
checkbox input "true"
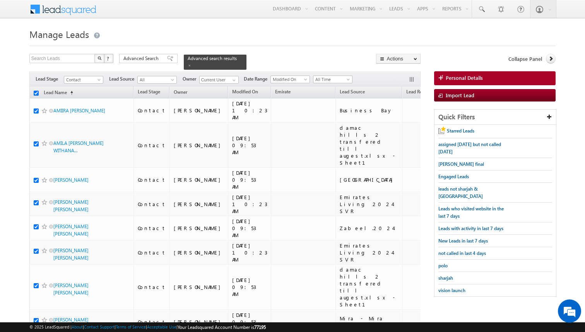
checkbox input "true"
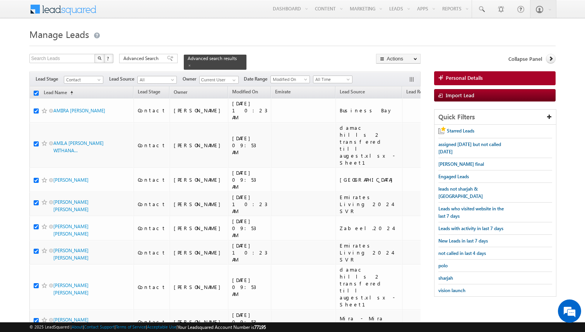
checkbox input "true"
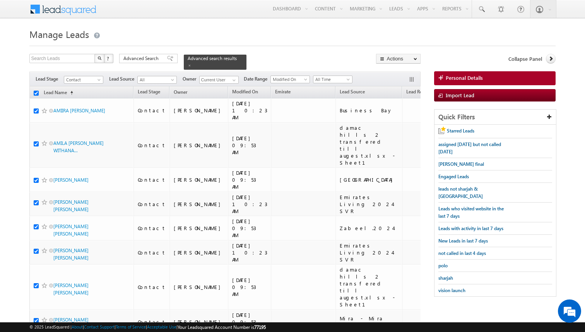
checkbox input "true"
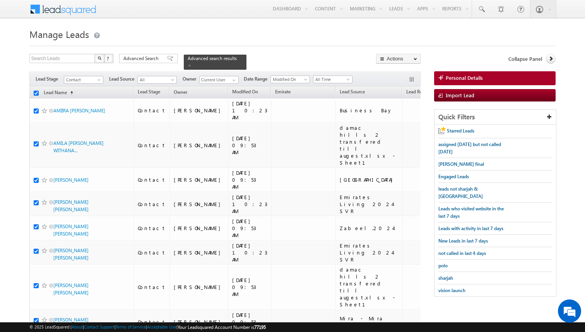
checkbox input "true"
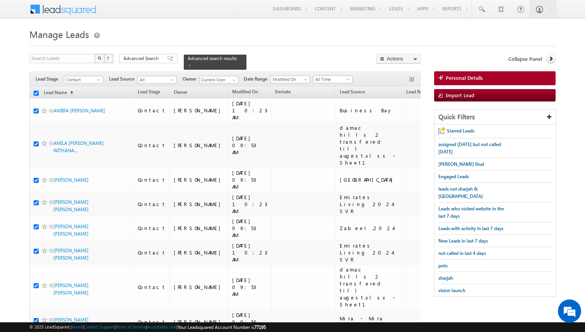
checkbox input "true"
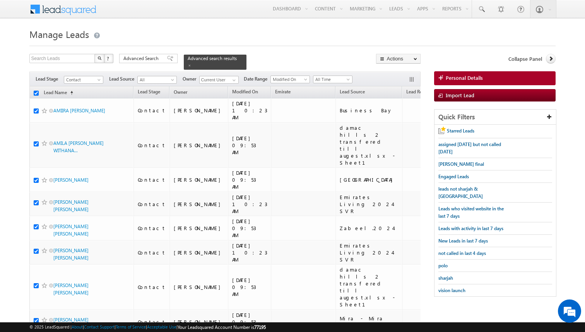
checkbox input "true"
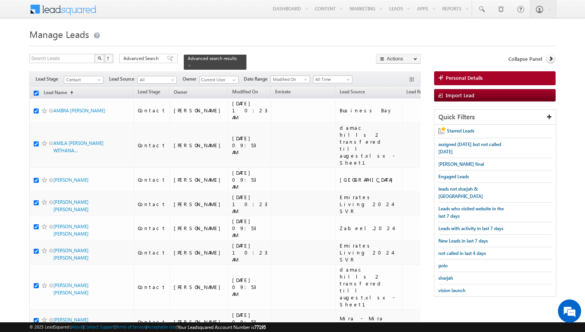
checkbox input "true"
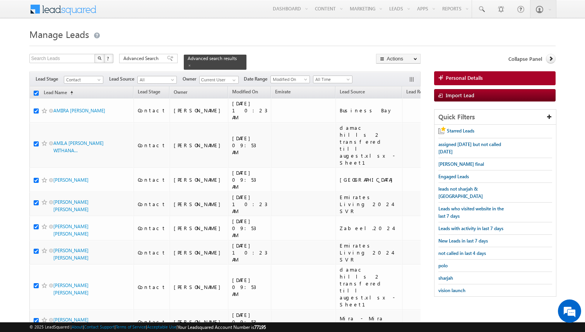
checkbox input "true"
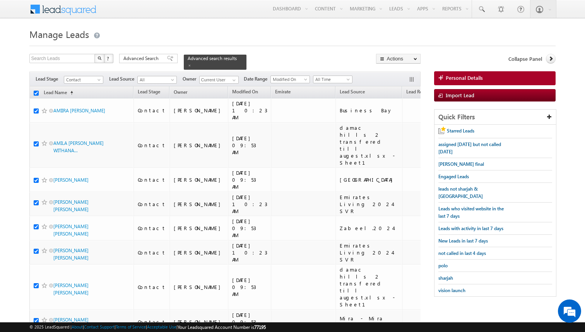
checkbox input "true"
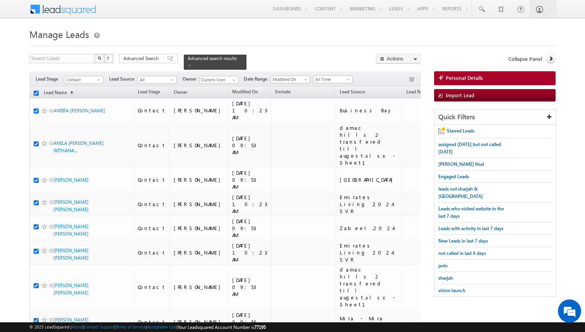
checkbox input "true"
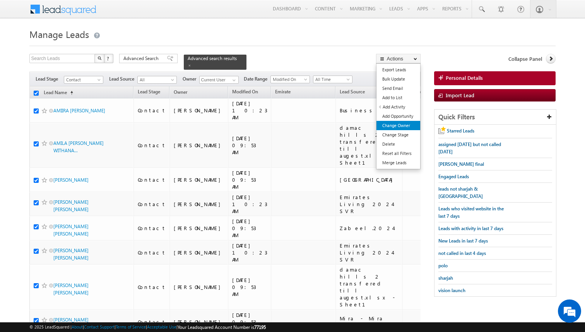
click at [402, 127] on link "Change Owner" at bounding box center [399, 125] width 44 height 9
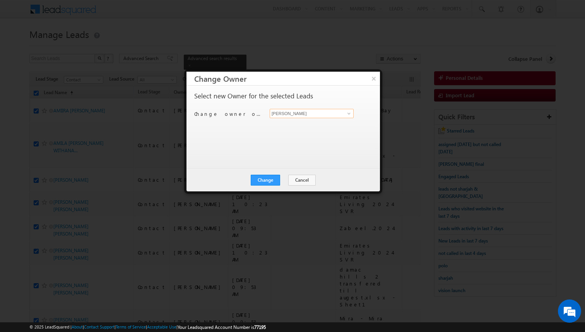
click at [309, 112] on input "[PERSON_NAME]" at bounding box center [312, 113] width 84 height 9
click at [278, 177] on button "Change" at bounding box center [265, 180] width 29 height 11
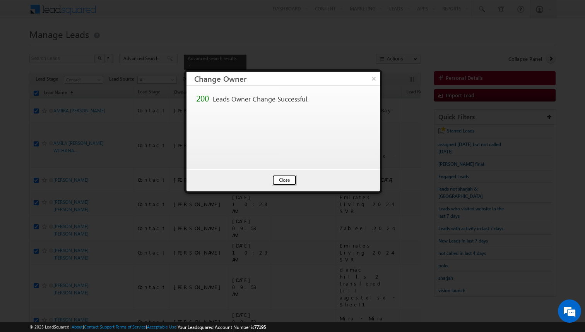
click at [289, 182] on button "Close" at bounding box center [284, 180] width 25 height 11
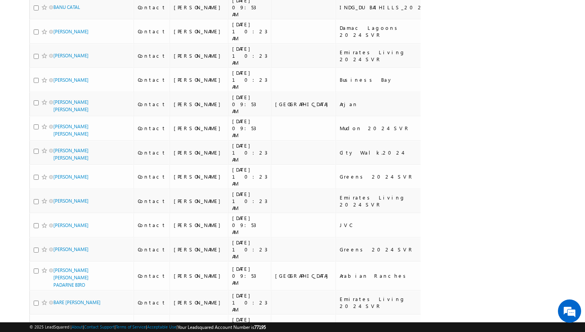
scroll to position [330, 0]
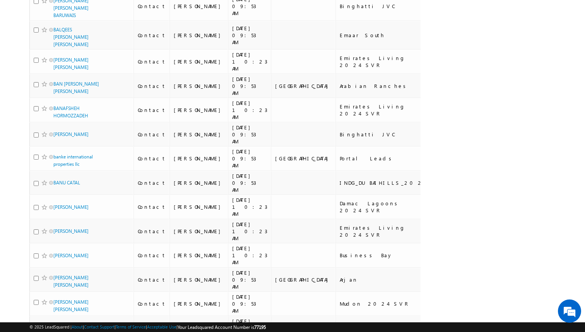
scroll to position [0, 0]
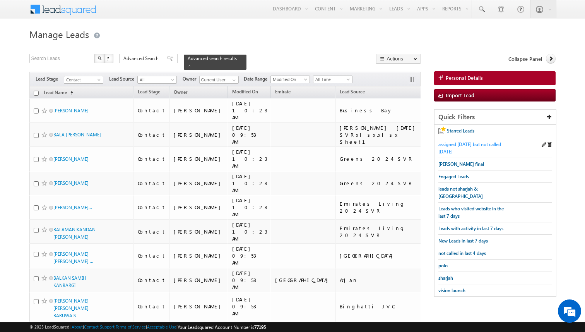
click at [451, 144] on span "assigned [DATE] but not called [DATE]" at bounding box center [470, 147] width 63 height 13
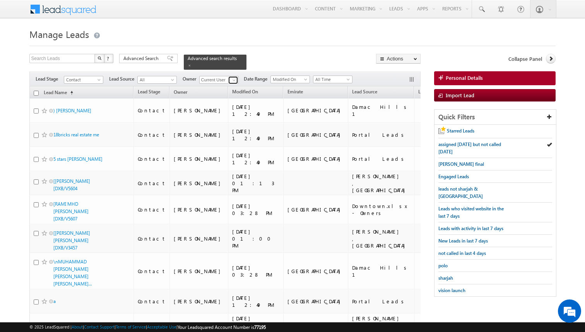
click at [235, 81] on span at bounding box center [234, 80] width 6 height 6
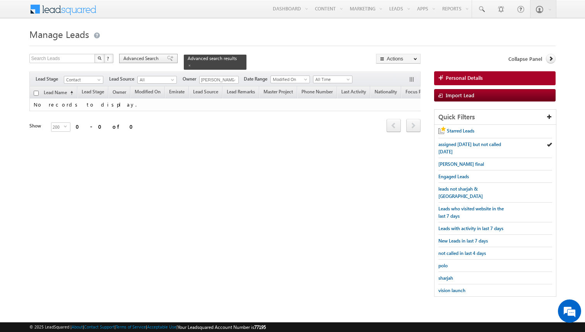
click at [156, 58] on span "Advanced Search" at bounding box center [143, 58] width 38 height 7
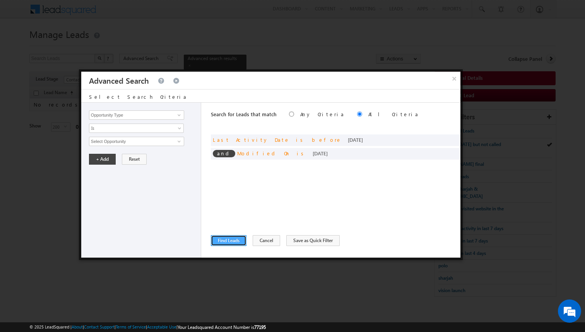
click at [238, 239] on button "Find Leads" at bounding box center [229, 240] width 36 height 11
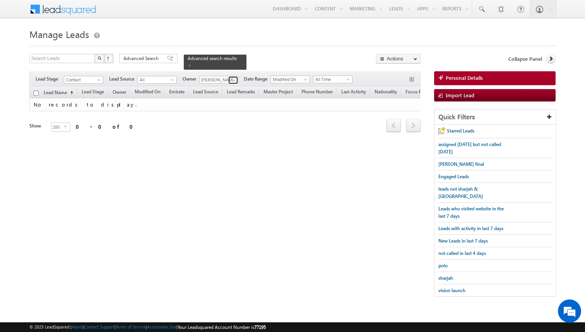
click at [234, 82] on span at bounding box center [234, 80] width 6 height 6
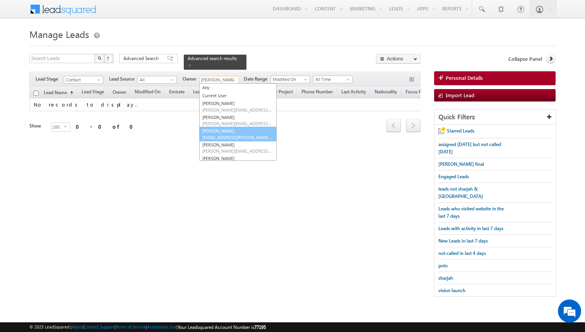
click at [220, 132] on link "Afeef Mohammad afeef.mohammad@indglobal.ae" at bounding box center [237, 134] width 77 height 15
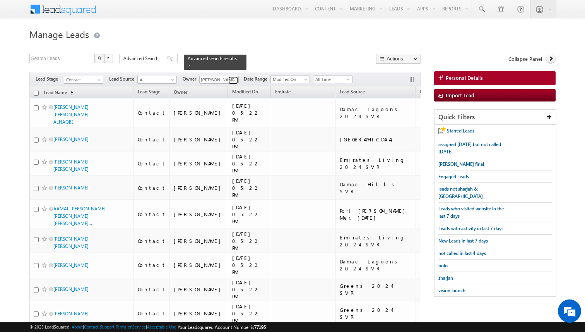
click at [234, 79] on span at bounding box center [234, 80] width 6 height 6
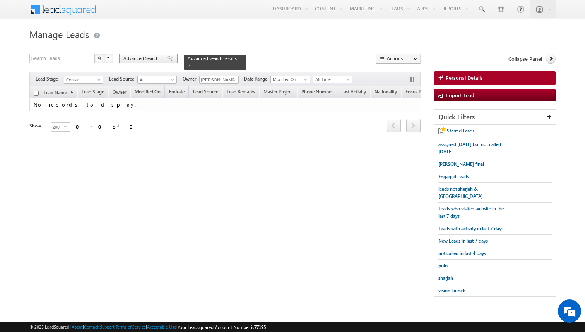
click at [167, 60] on span at bounding box center [170, 58] width 6 height 5
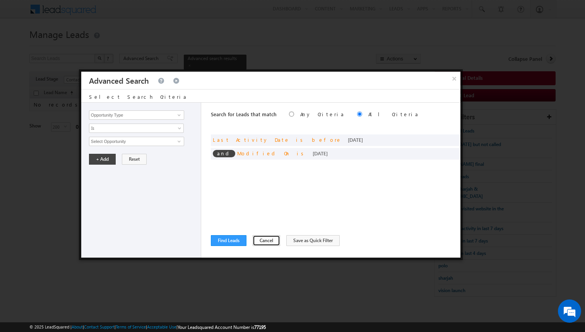
click at [266, 242] on button "Cancel" at bounding box center [266, 240] width 27 height 11
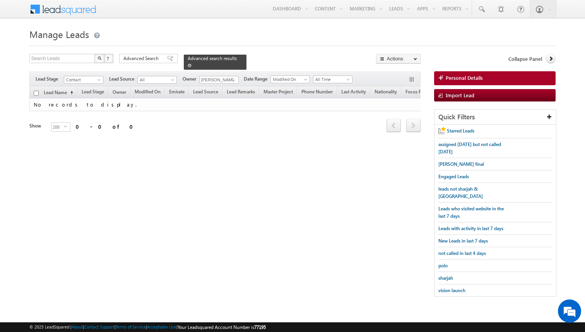
click at [188, 66] on span at bounding box center [190, 66] width 4 height 4
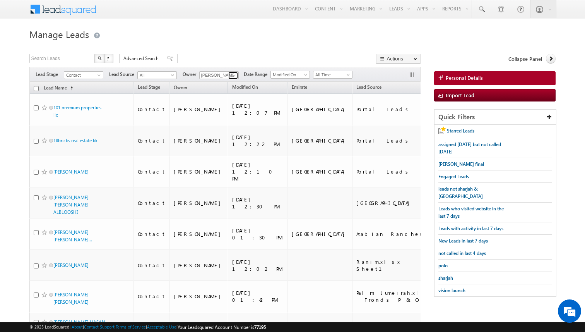
click at [234, 77] on span at bounding box center [234, 75] width 6 height 6
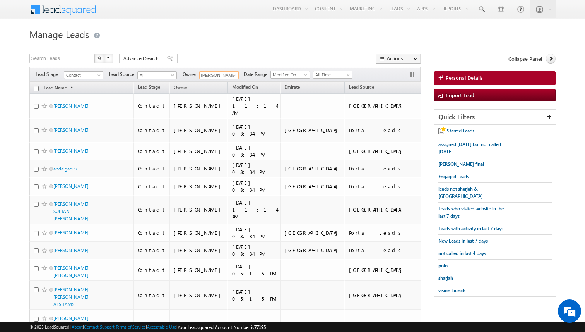
click at [37, 89] on input "checkbox" at bounding box center [36, 88] width 5 height 5
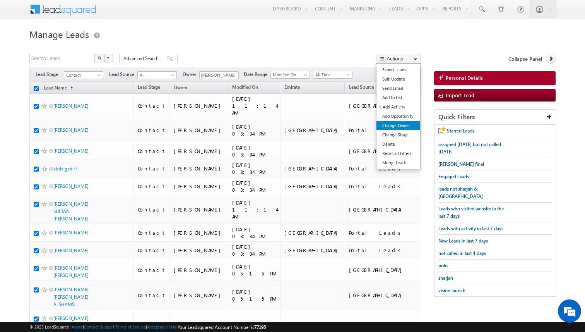
click at [397, 128] on link "Change Owner" at bounding box center [399, 125] width 44 height 9
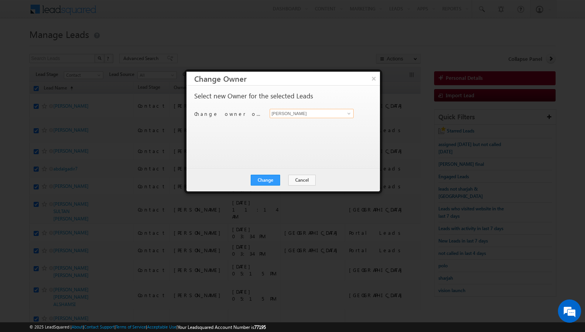
click at [293, 114] on input "[PERSON_NAME]" at bounding box center [312, 113] width 84 height 9
click at [267, 176] on button "Change" at bounding box center [265, 180] width 29 height 11
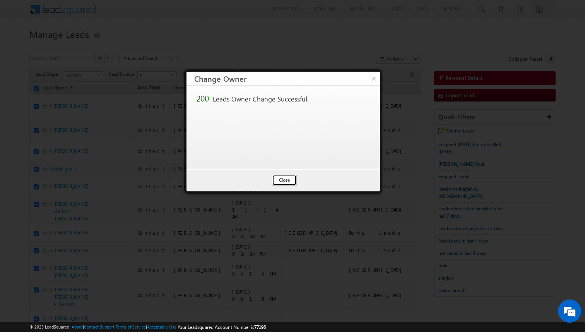
click at [283, 180] on button "Close" at bounding box center [284, 180] width 25 height 11
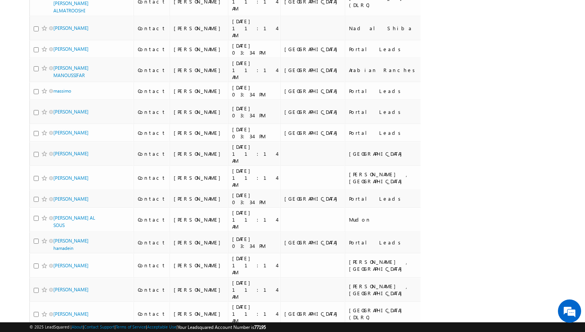
scroll to position [4151, 0]
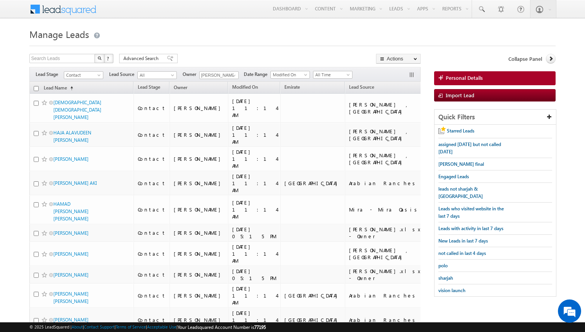
click at [36, 88] on input "checkbox" at bounding box center [36, 88] width 5 height 5
checkbox input "true"
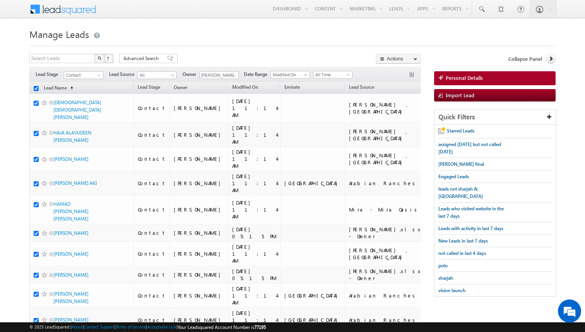
checkbox input "true"
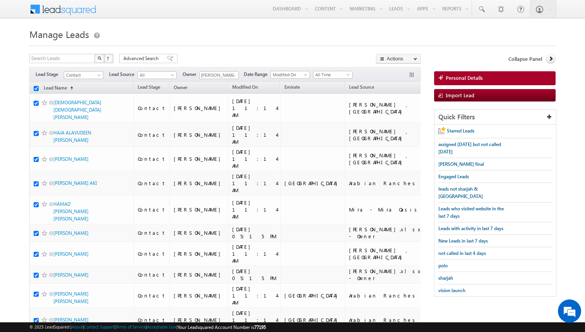
checkbox input "true"
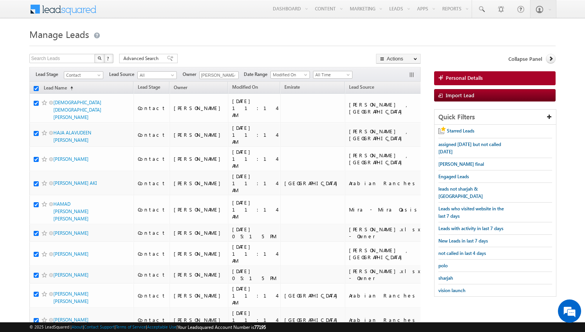
checkbox input "true"
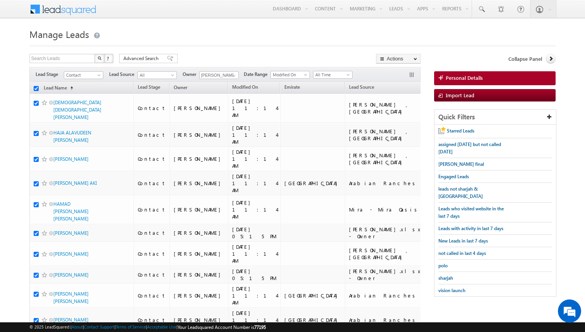
checkbox input "true"
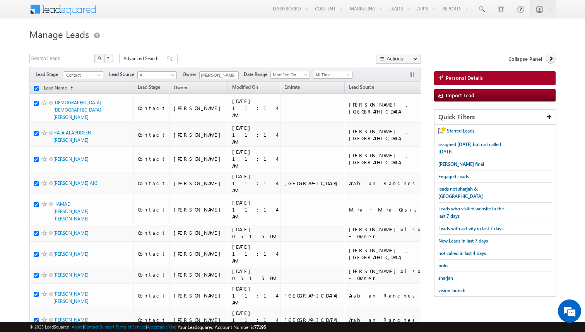
checkbox input "true"
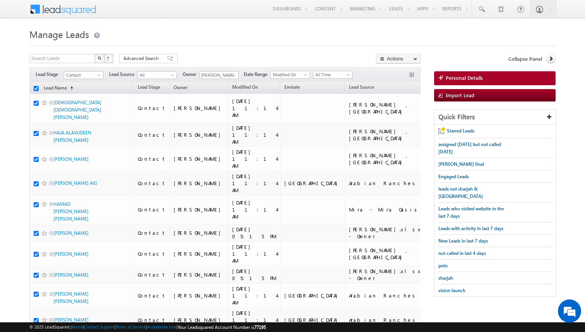
checkbox input "true"
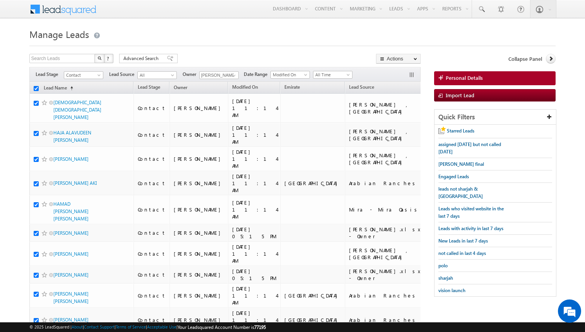
checkbox input "true"
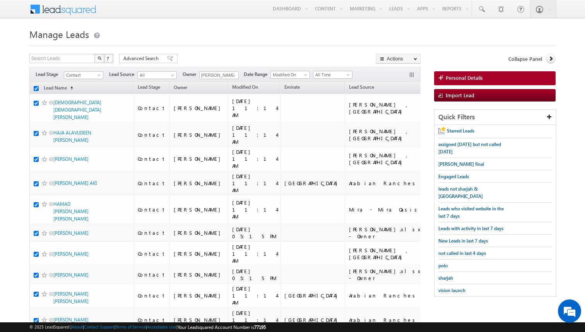
checkbox input "true"
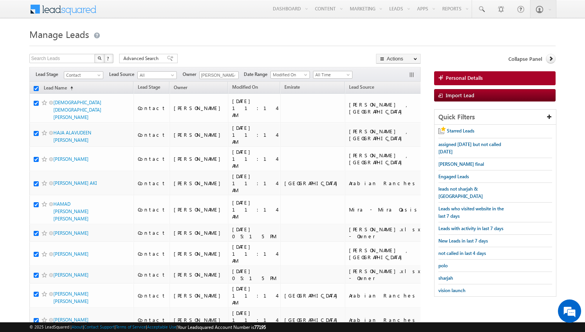
checkbox input "true"
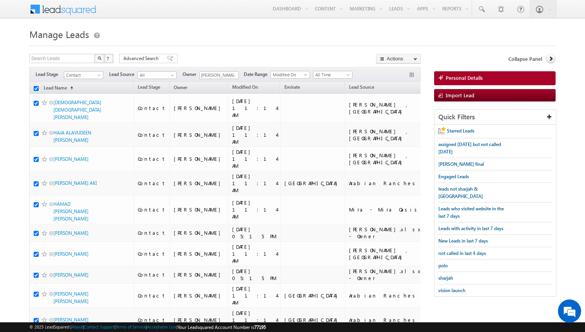
checkbox input "true"
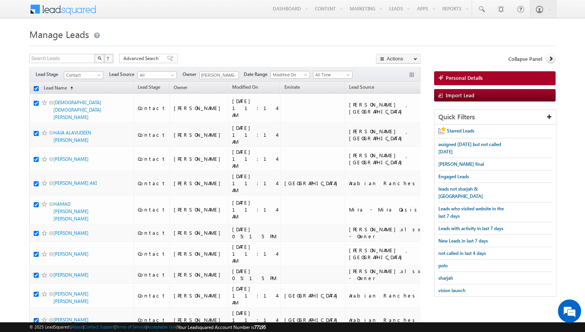
checkbox input "true"
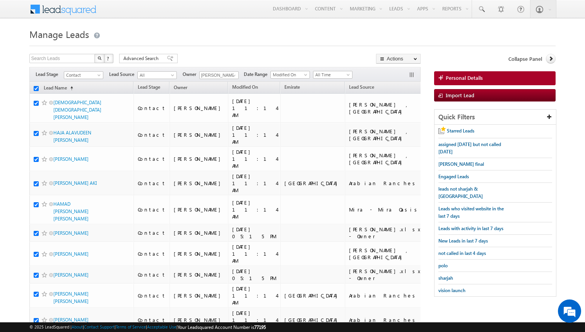
checkbox input "true"
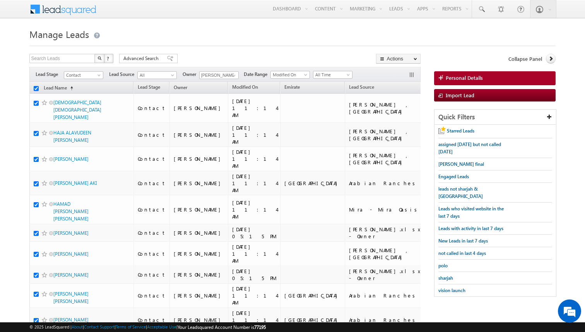
checkbox input "true"
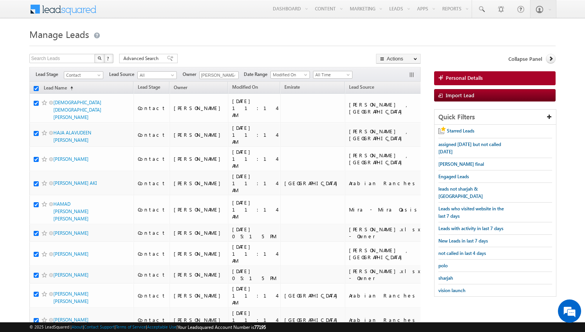
checkbox input "true"
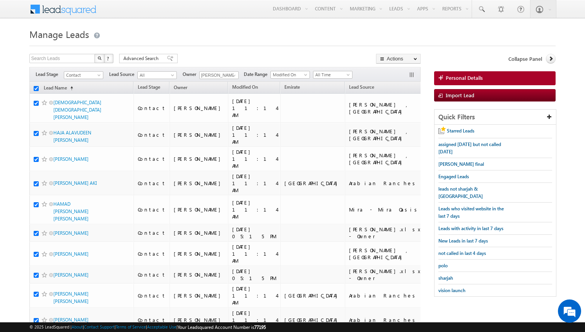
checkbox input "true"
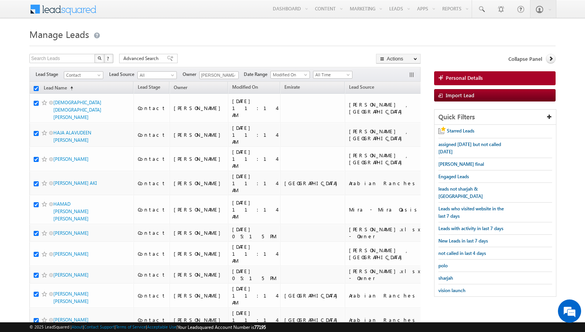
checkbox input "true"
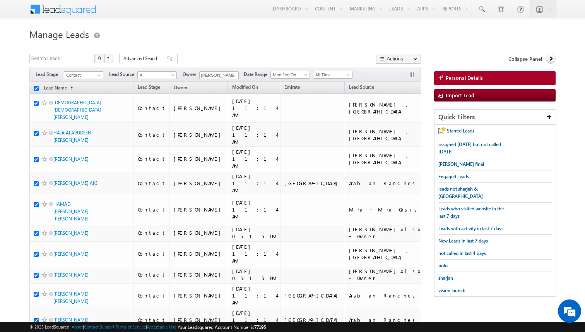
checkbox input "true"
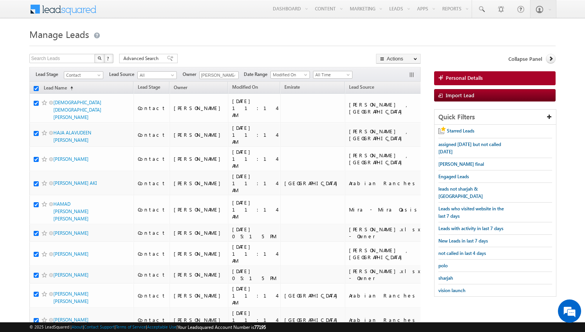
checkbox input "true"
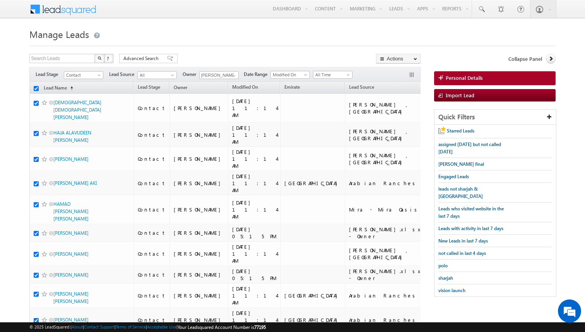
checkbox input "true"
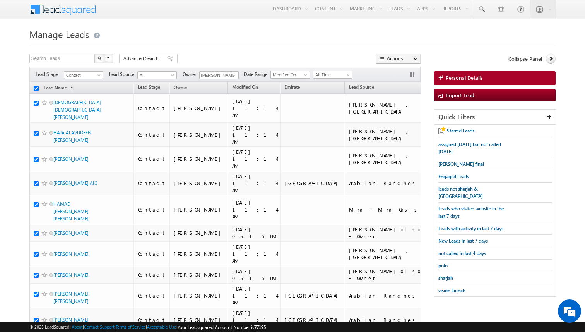
checkbox input "true"
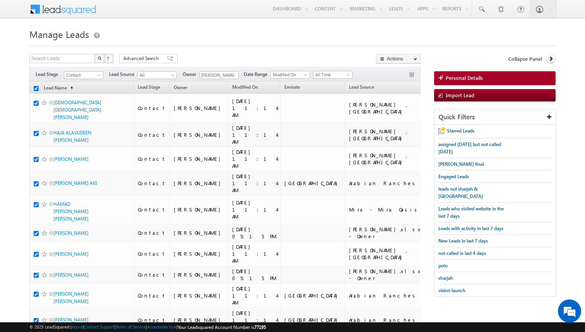
checkbox input "true"
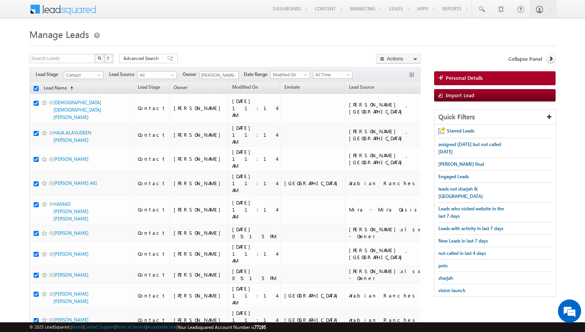
checkbox input "true"
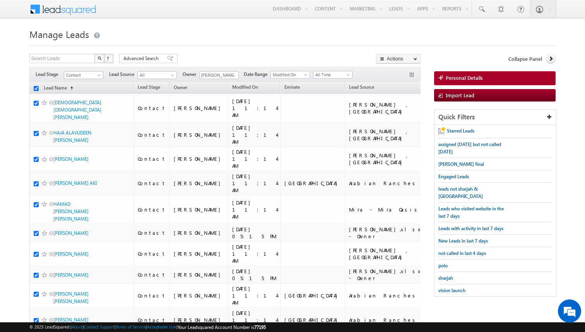
checkbox input "true"
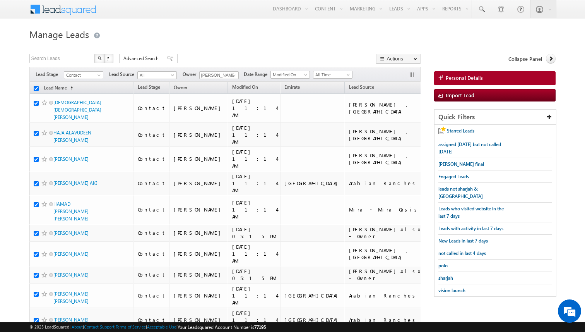
checkbox input "true"
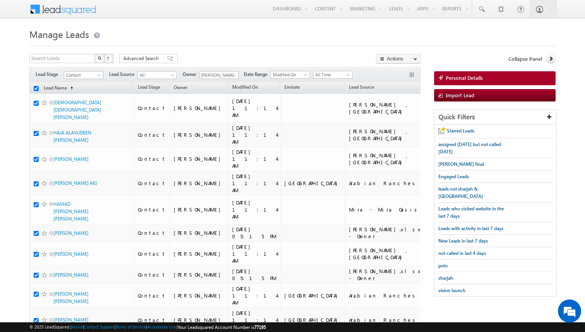
checkbox input "true"
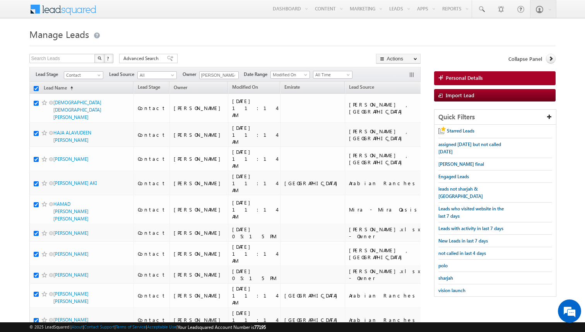
checkbox input "true"
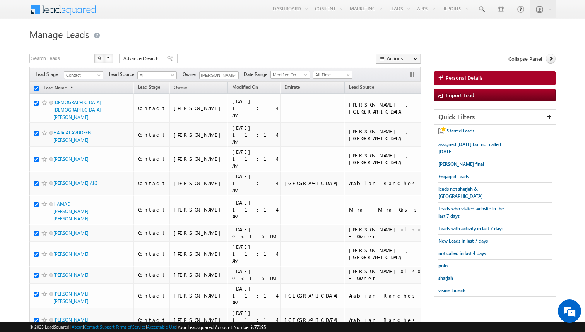
checkbox input "true"
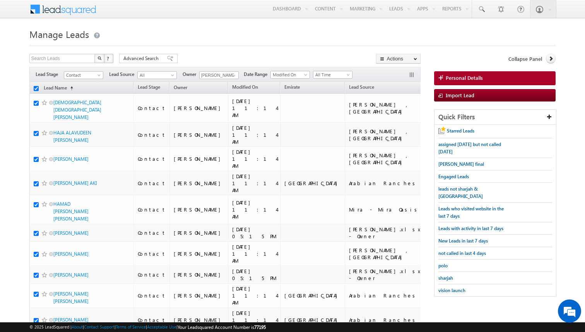
checkbox input "true"
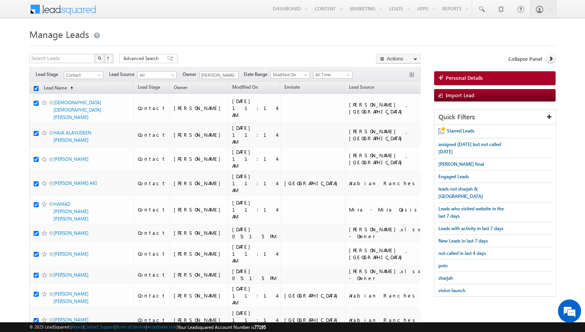
checkbox input "true"
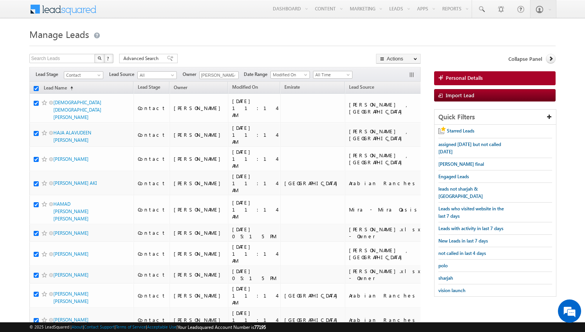
checkbox input "true"
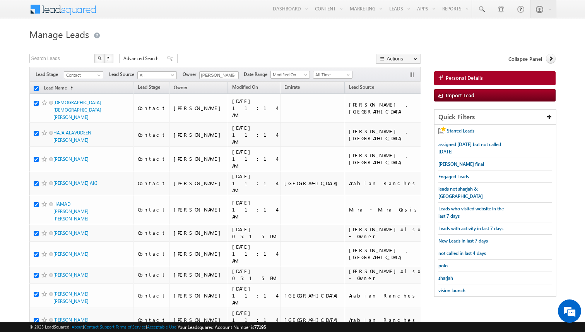
checkbox input "true"
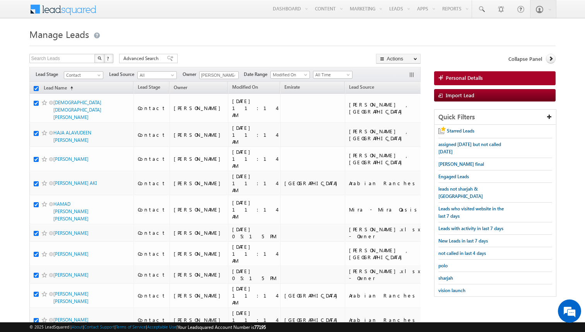
checkbox input "true"
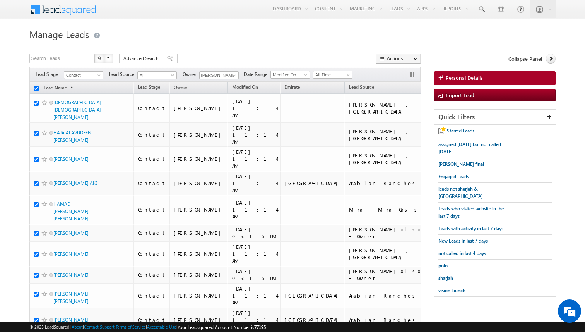
checkbox input "true"
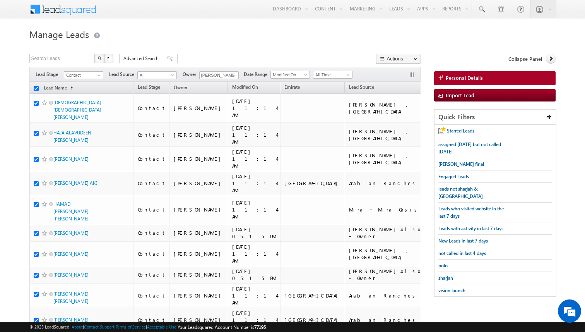
checkbox input "true"
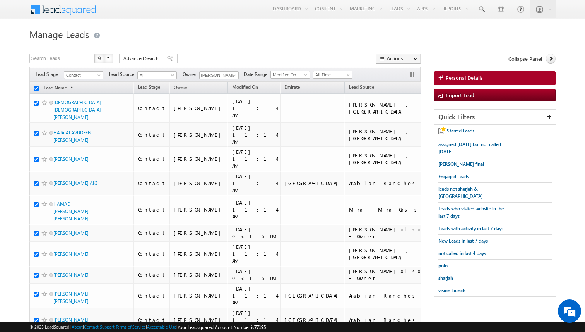
checkbox input "true"
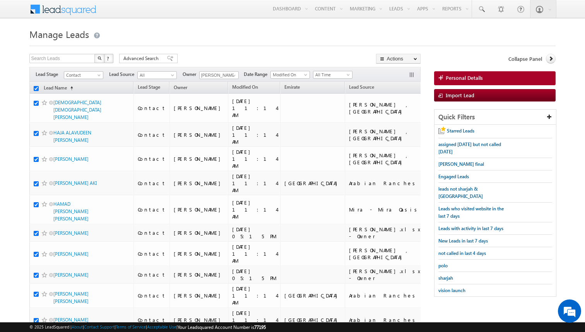
checkbox input "true"
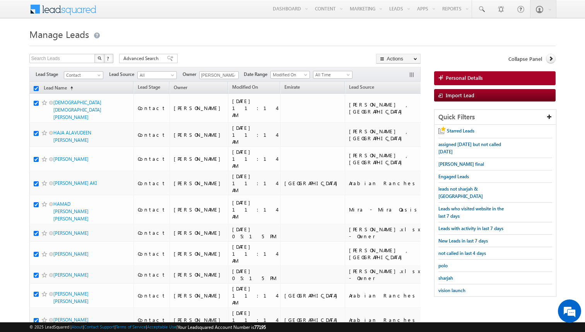
checkbox input "true"
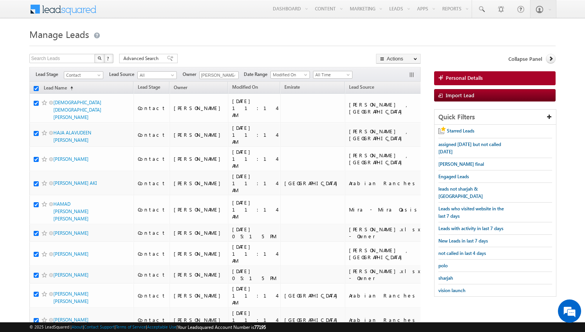
checkbox input "true"
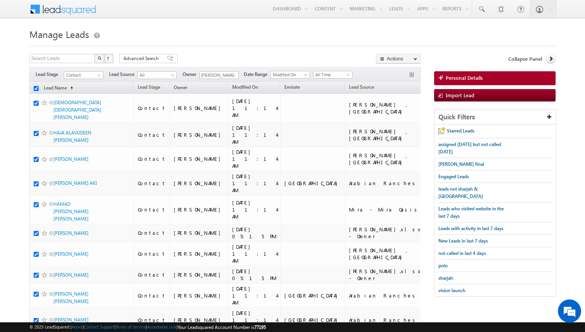
checkbox input "true"
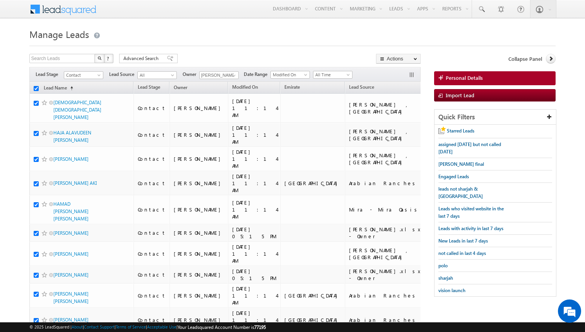
checkbox input "true"
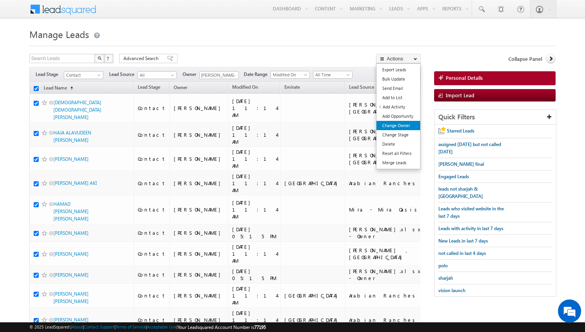
click at [405, 124] on link "Change Owner" at bounding box center [399, 125] width 44 height 9
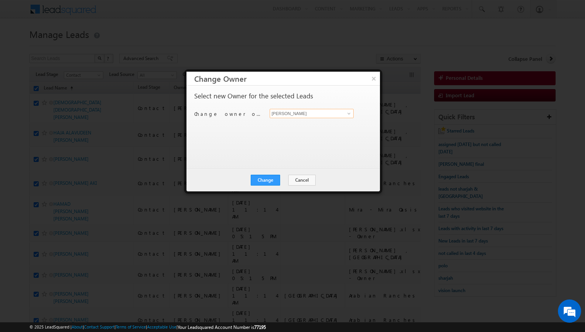
click at [307, 113] on input "[PERSON_NAME]" at bounding box center [312, 113] width 84 height 9
click at [271, 181] on button "Change" at bounding box center [265, 180] width 29 height 11
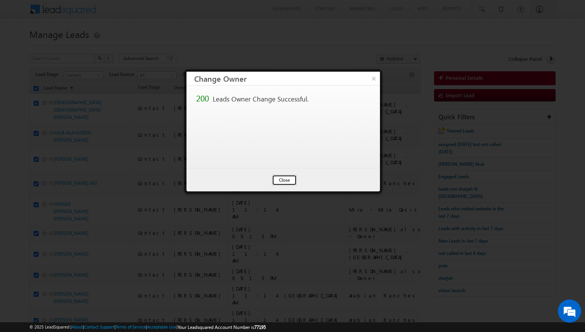
click at [279, 180] on button "Close" at bounding box center [284, 180] width 25 height 11
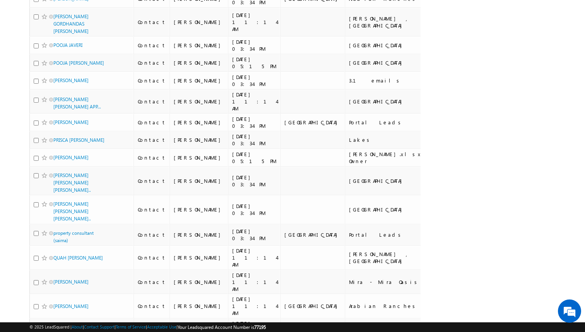
scroll to position [1385, 0]
